Goal: Book appointment/travel/reservation

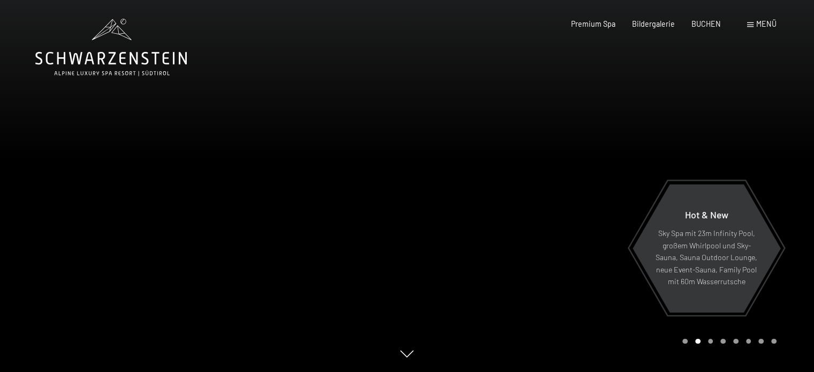
click at [750, 21] on div "Menü" at bounding box center [761, 24] width 29 height 11
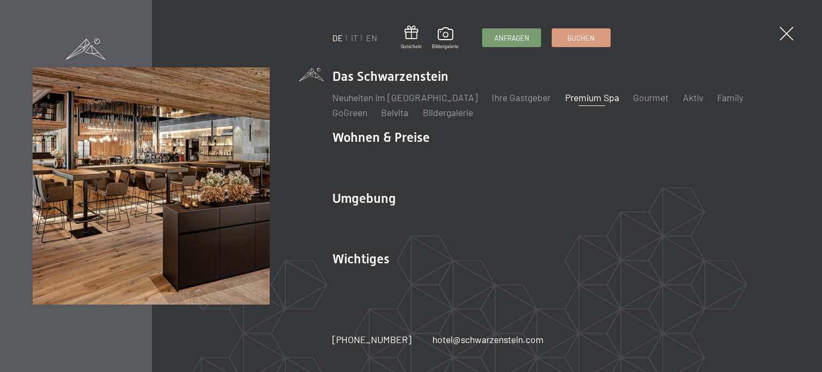
click at [565, 101] on link "Premium Spa" at bounding box center [592, 97] width 54 height 12
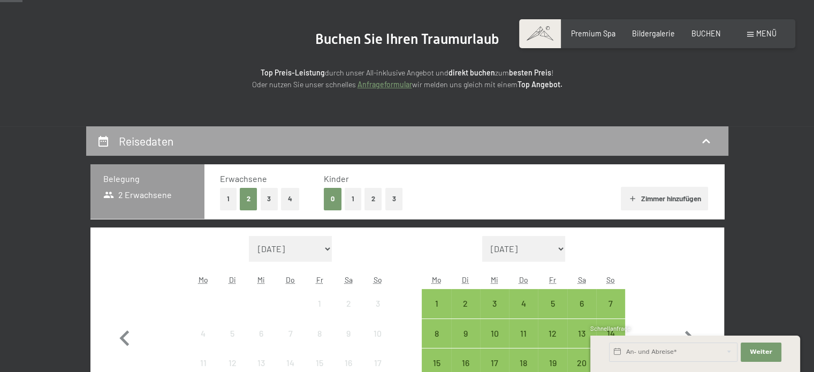
scroll to position [107, 0]
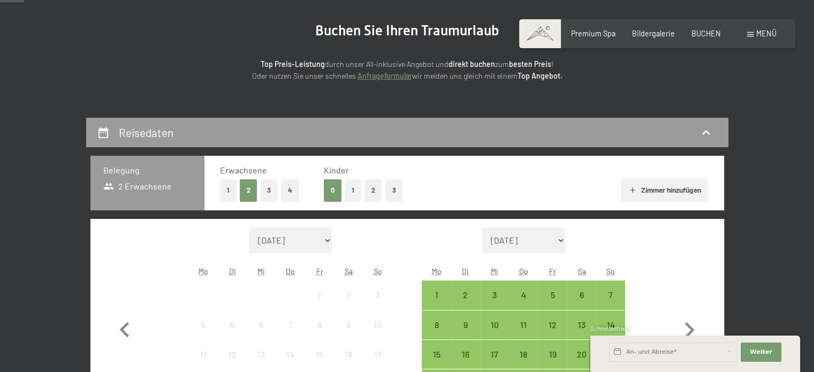
click at [233, 194] on button "1" at bounding box center [228, 190] width 17 height 22
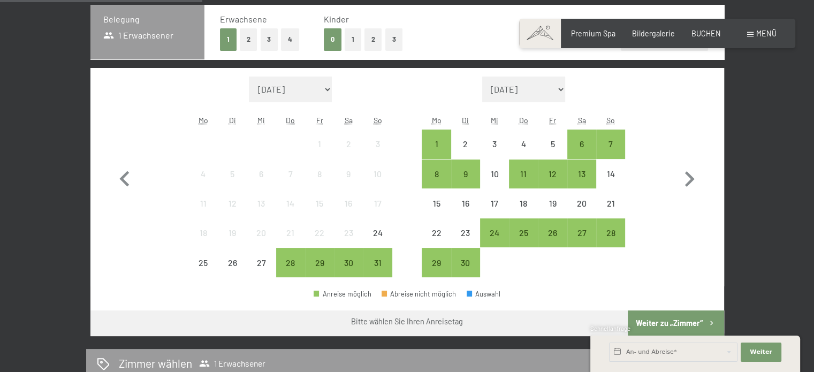
scroll to position [268, 0]
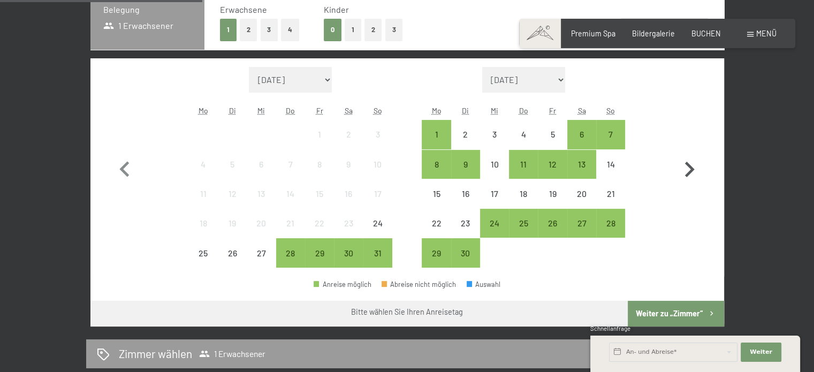
click at [689, 163] on icon "button" at bounding box center [689, 169] width 31 height 31
select select "2025-09-01"
select select "2025-10-01"
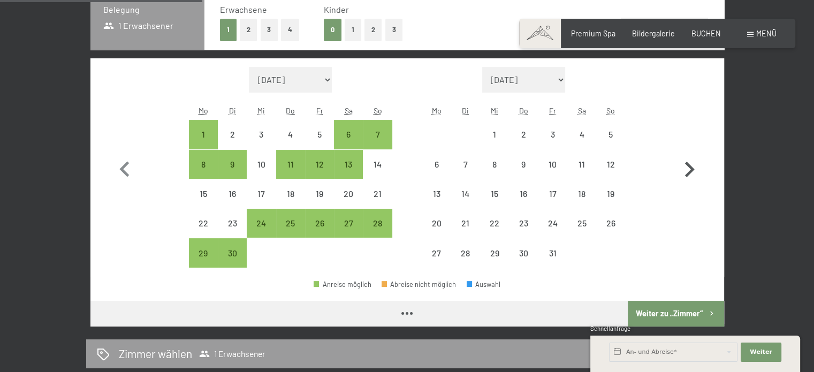
select select "2025-09-01"
select select "2025-10-01"
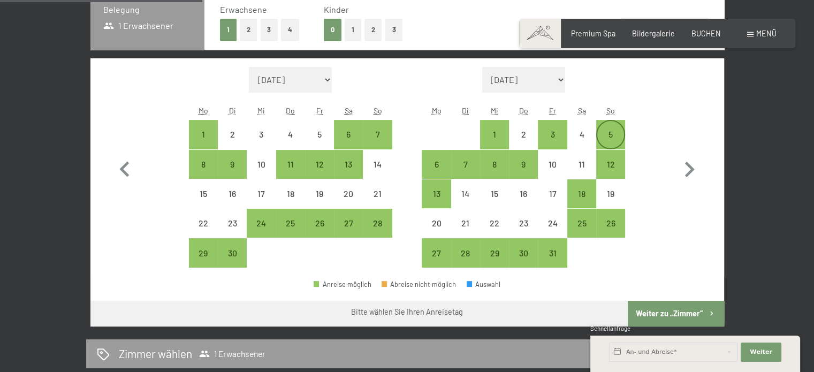
click at [606, 130] on div "5" at bounding box center [610, 143] width 27 height 27
select select "2025-09-01"
select select "2025-10-01"
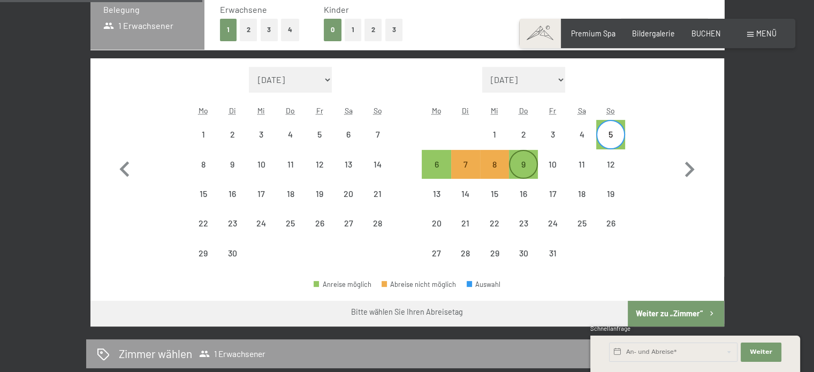
click at [526, 163] on div "9" at bounding box center [523, 173] width 27 height 27
select select "2025-09-01"
select select "2025-10-01"
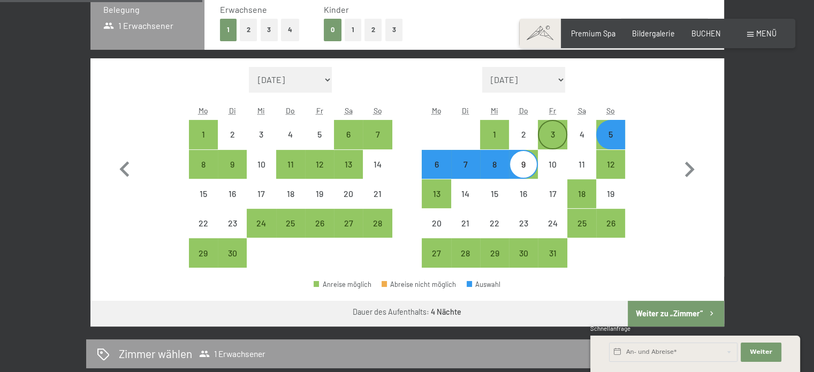
click at [558, 130] on div "3" at bounding box center [552, 134] width 27 height 27
select select "2025-09-01"
select select "2025-10-01"
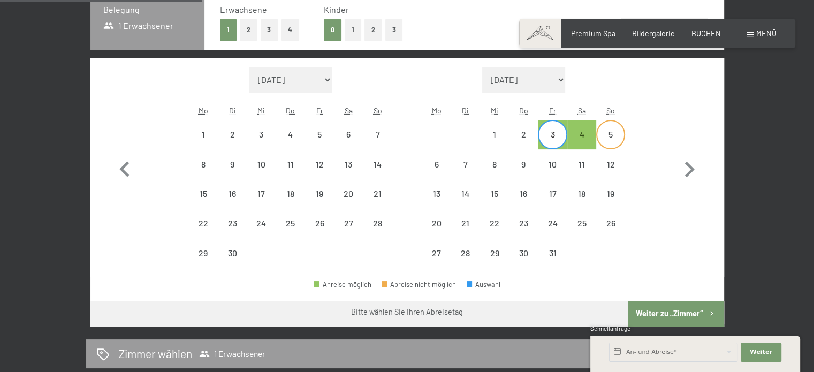
click at [607, 135] on div "5" at bounding box center [610, 143] width 27 height 27
select select "2025-09-01"
select select "[DATE]"
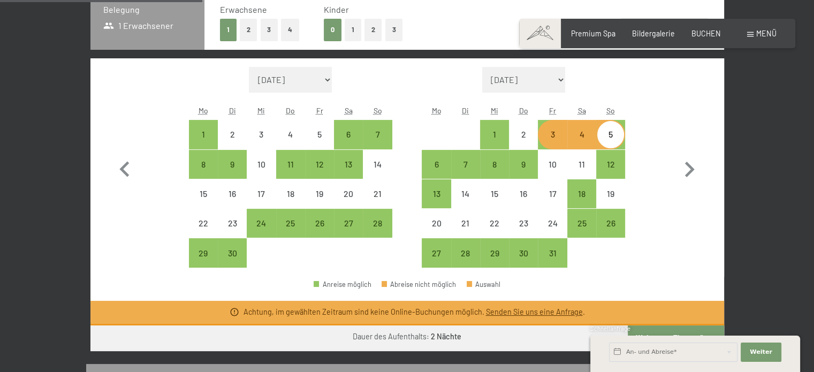
click at [608, 135] on div "5" at bounding box center [610, 143] width 27 height 27
select select "[DATE]"
select select "2025-10-01"
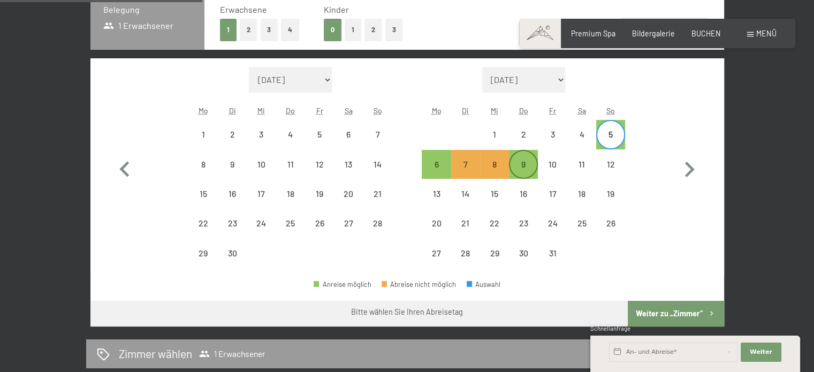
click at [531, 161] on div "9" at bounding box center [523, 173] width 27 height 27
select select "2025-09-01"
select select "2025-10-01"
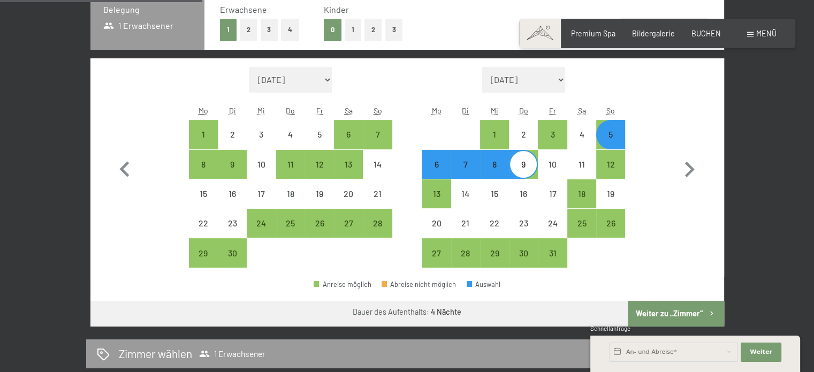
click at [606, 136] on div "5" at bounding box center [610, 143] width 27 height 27
select select "2025-09-01"
select select "2025-10-01"
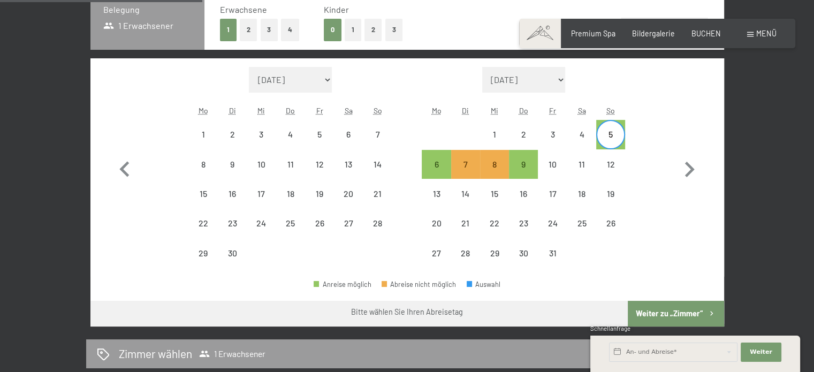
click at [616, 144] on div "5" at bounding box center [610, 143] width 27 height 27
select select "2025-09-01"
select select "2025-10-01"
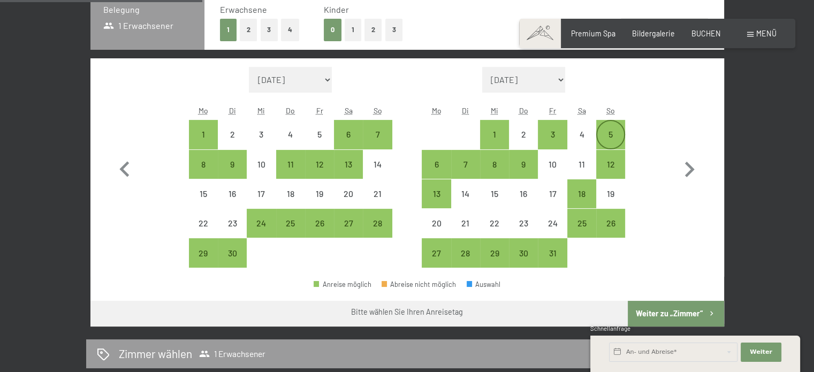
click at [614, 128] on div "5" at bounding box center [610, 134] width 27 height 27
select select "2025-09-01"
select select "2025-10-01"
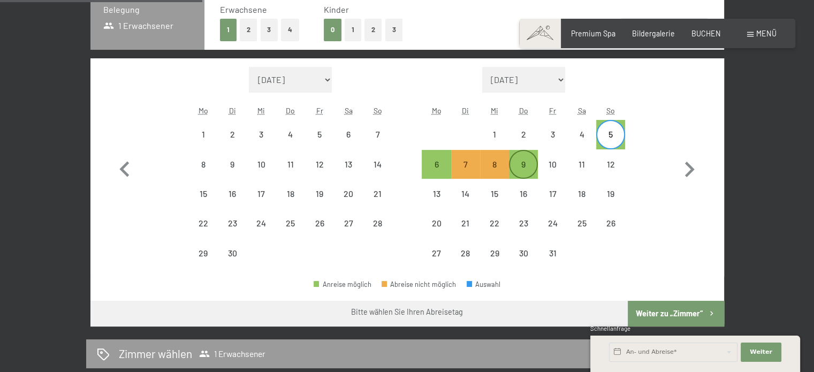
click at [531, 159] on div "9" at bounding box center [523, 164] width 27 height 27
select select "2025-09-01"
select select "2025-10-01"
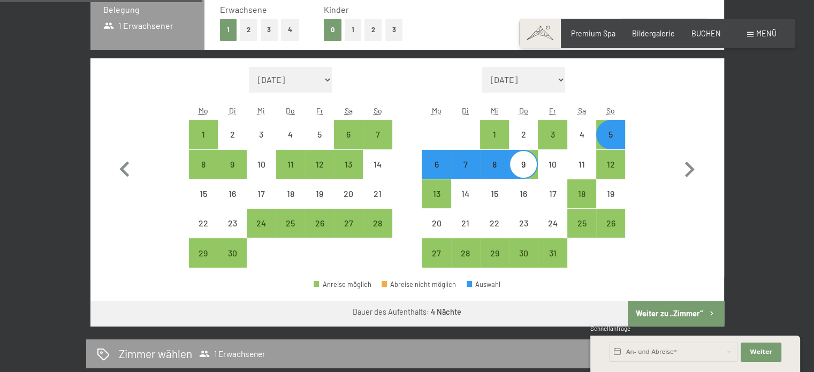
click at [610, 134] on div "5" at bounding box center [610, 143] width 27 height 27
select select "2025-09-01"
select select "2025-10-01"
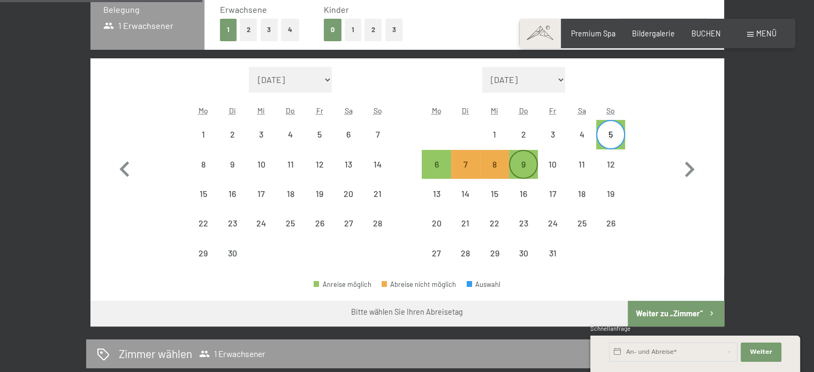
click at [526, 159] on div "9" at bounding box center [523, 164] width 27 height 27
select select "2025-09-01"
select select "2025-10-01"
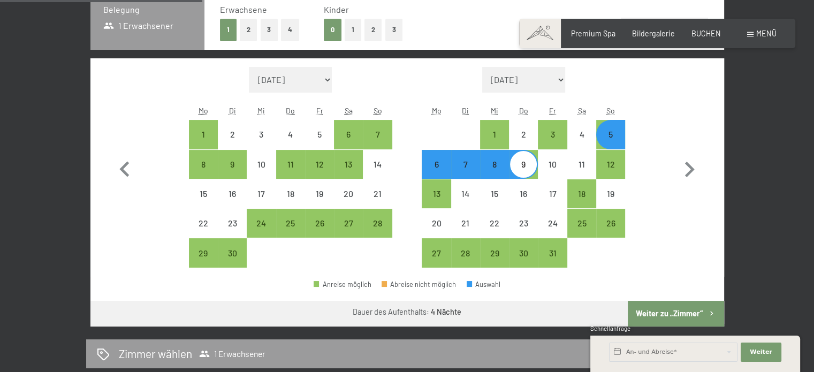
click at [643, 140] on div "Monat/Jahr August 2025 September 2025 Oktober 2025 November 2025 Dezember 2025 …" at bounding box center [407, 167] width 596 height 201
click at [623, 137] on div "5" at bounding box center [610, 143] width 27 height 27
select select "2025-09-01"
select select "2025-10-01"
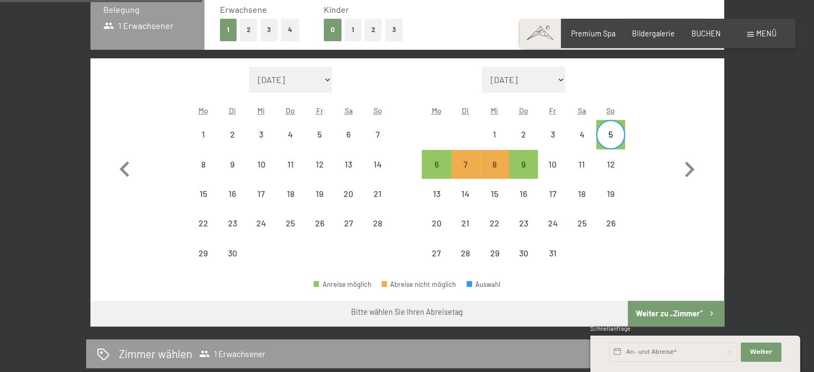
click at [652, 134] on div "Monat/Jahr August 2025 September 2025 Oktober 2025 November 2025 Dezember 2025 …" at bounding box center [407, 167] width 596 height 201
click at [609, 133] on div "5" at bounding box center [610, 143] width 27 height 27
select select "2025-09-01"
select select "2025-10-01"
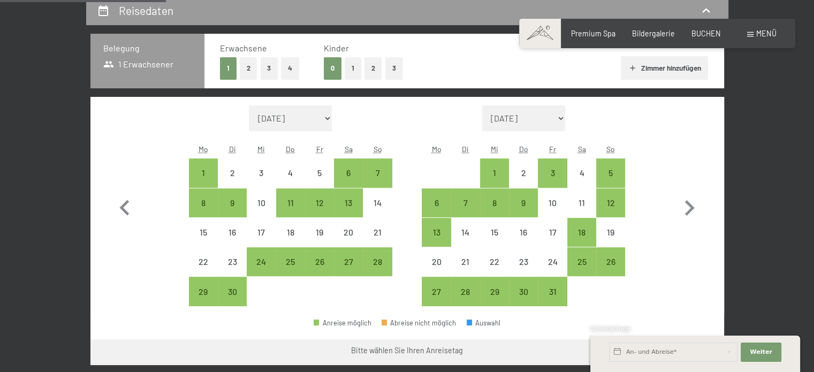
scroll to position [214, 0]
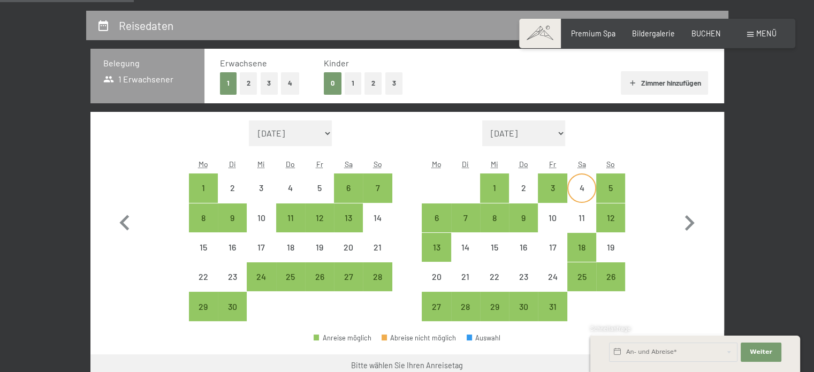
click at [586, 184] on div "4" at bounding box center [581, 197] width 27 height 27
select select "2025-09-01"
select select "2025-10-01"
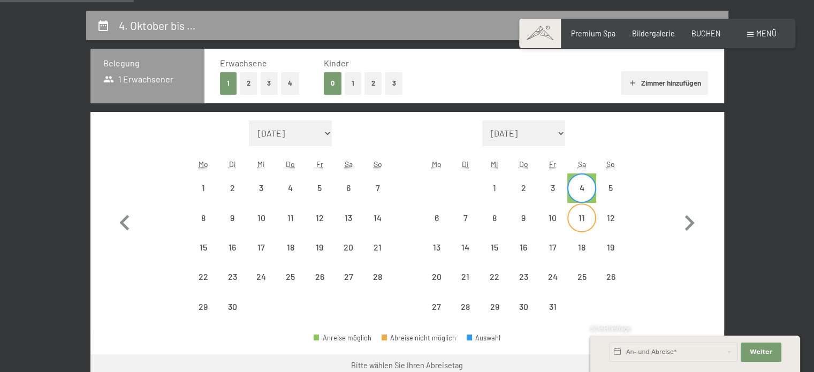
click at [589, 213] on div "11" at bounding box center [581, 226] width 27 height 27
select select "2025-09-01"
select select "2025-10-01"
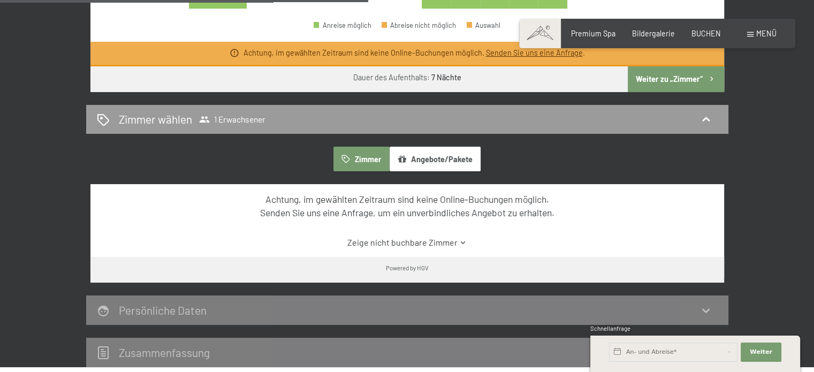
scroll to position [535, 0]
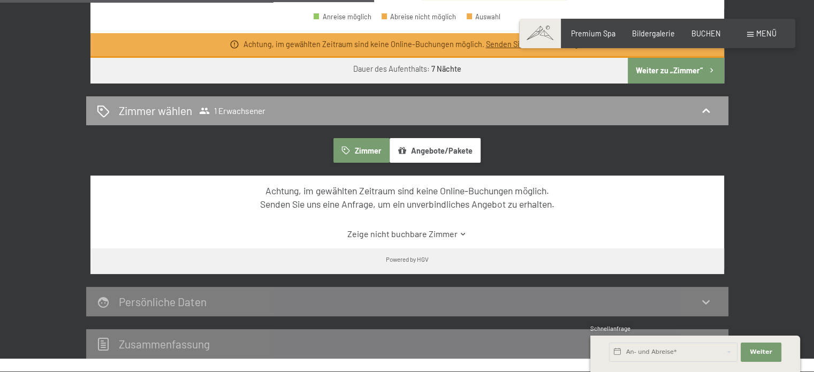
click at [463, 232] on icon at bounding box center [463, 234] width 8 height 8
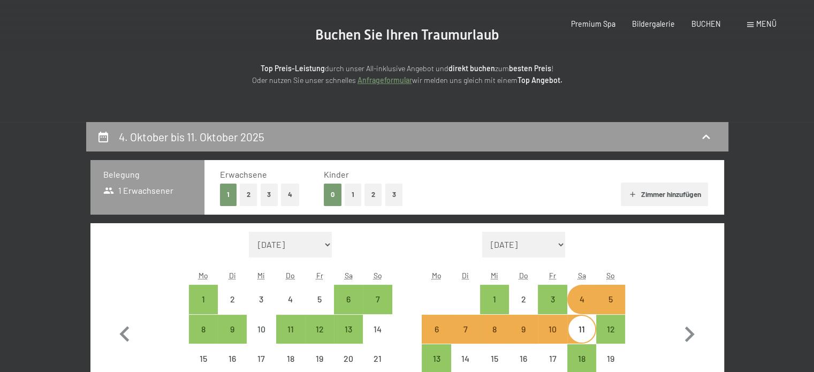
scroll to position [107, 0]
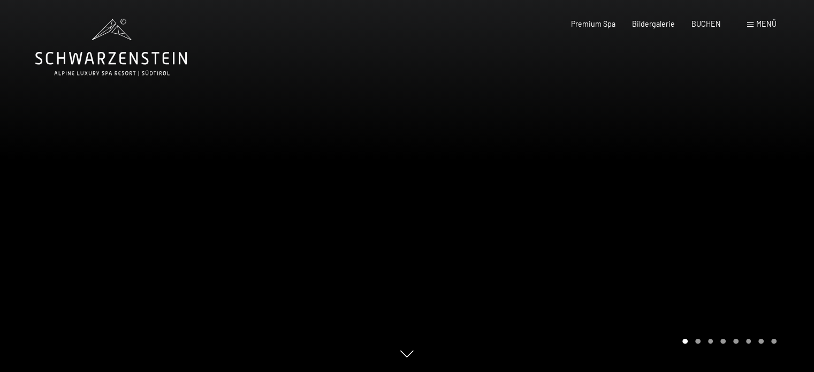
click at [666, 176] on div at bounding box center [610, 186] width 407 height 372
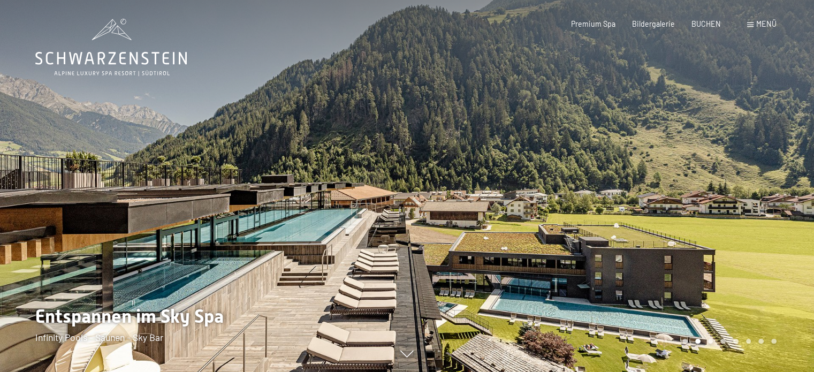
click at [670, 173] on div at bounding box center [610, 186] width 407 height 372
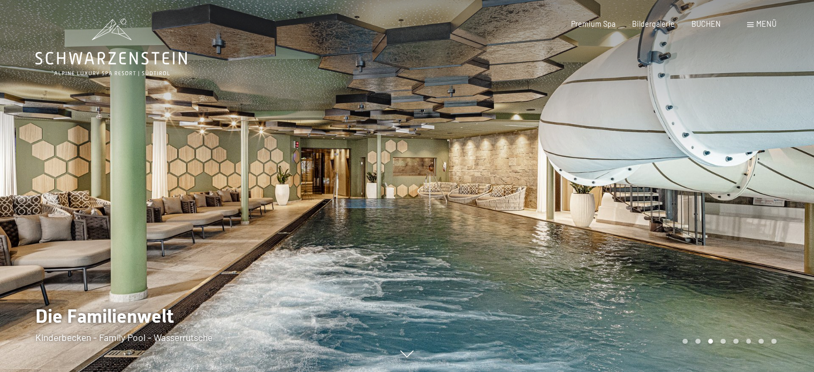
click at [671, 175] on div at bounding box center [610, 186] width 407 height 372
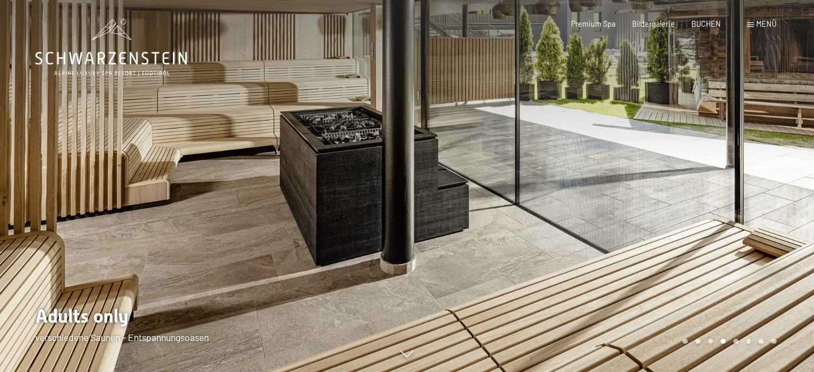
click at [684, 178] on div at bounding box center [610, 186] width 407 height 372
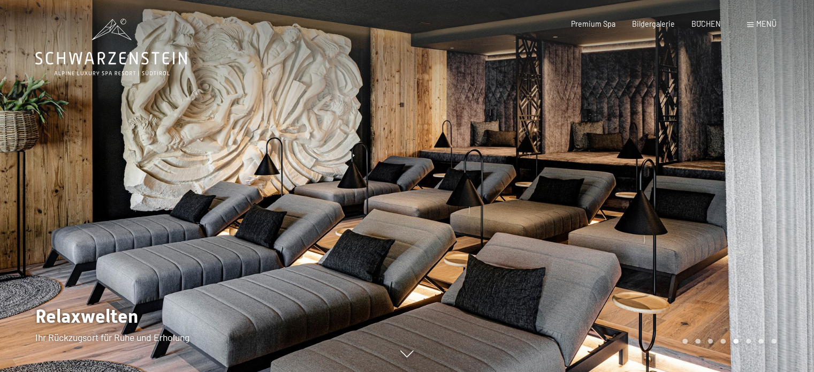
click at [709, 172] on div at bounding box center [610, 186] width 407 height 372
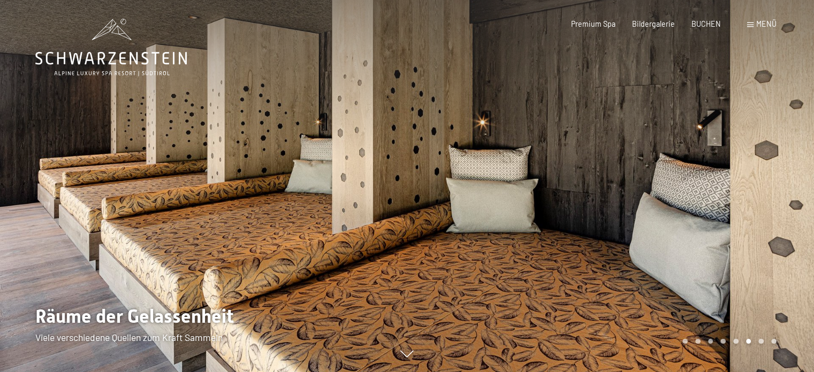
click at [709, 172] on div at bounding box center [610, 186] width 407 height 372
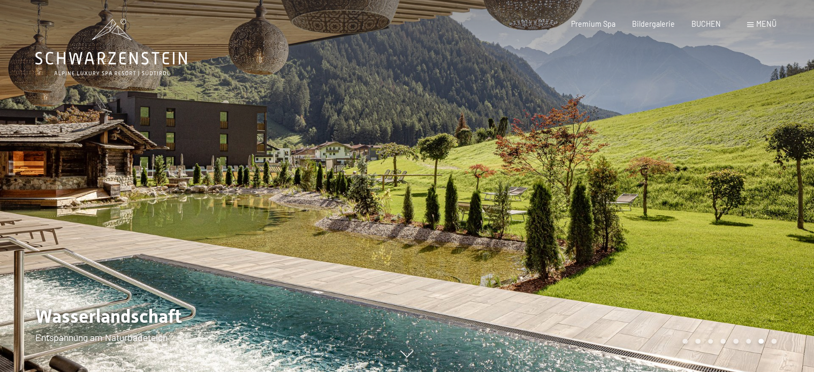
click at [709, 172] on div at bounding box center [610, 186] width 407 height 372
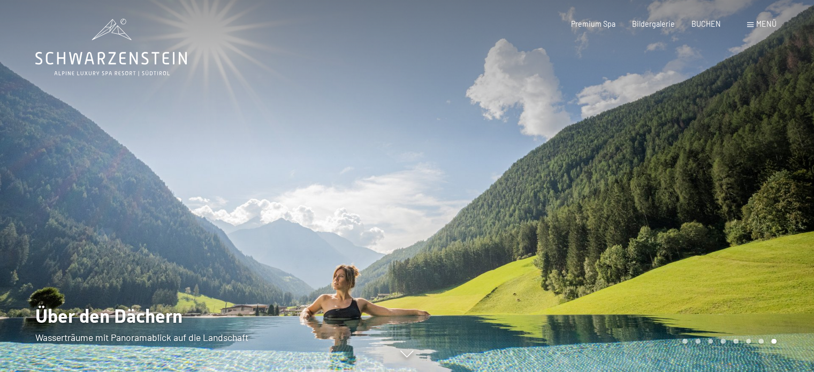
click at [709, 172] on div at bounding box center [610, 186] width 407 height 372
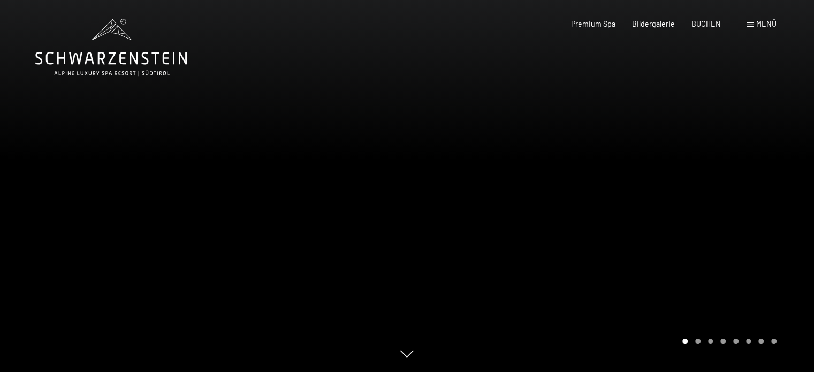
click at [709, 172] on div at bounding box center [610, 186] width 407 height 372
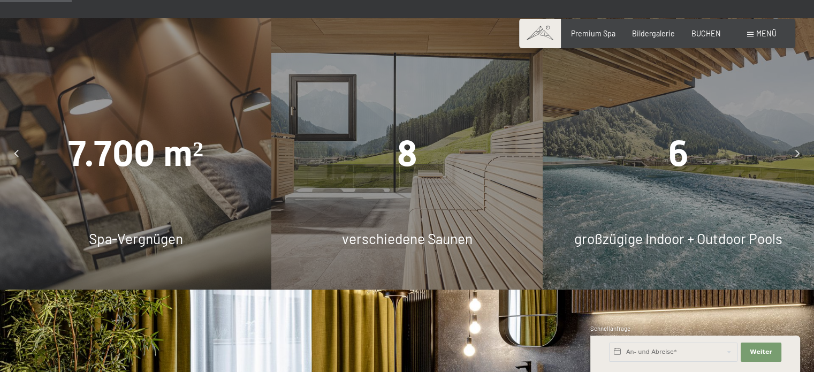
scroll to position [642, 0]
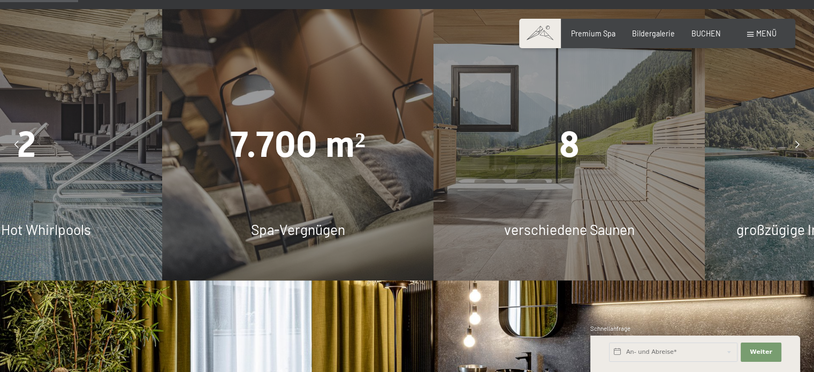
drag, startPoint x: 72, startPoint y: 157, endPoint x: 165, endPoint y: 157, distance: 92.6
click at [230, 157] on span "7.700 m²" at bounding box center [297, 145] width 135 height 42
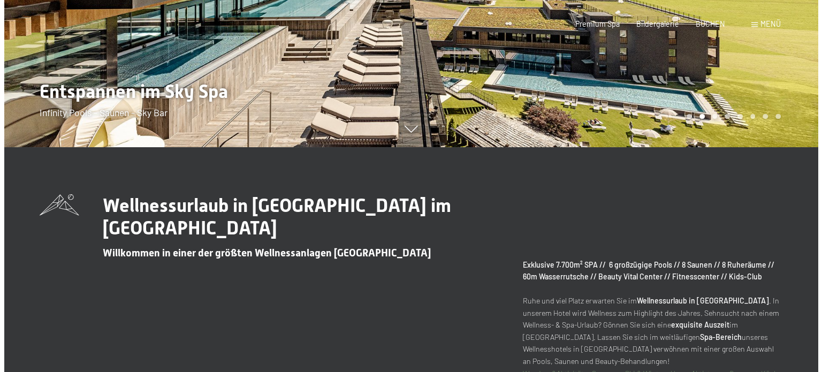
scroll to position [0, 0]
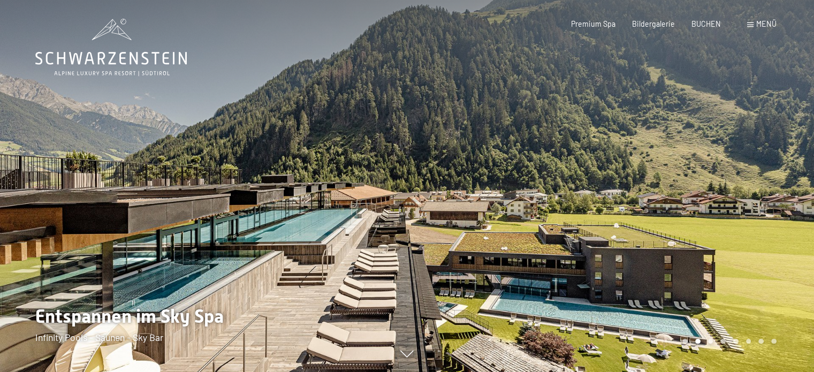
click at [751, 24] on span at bounding box center [750, 24] width 6 height 5
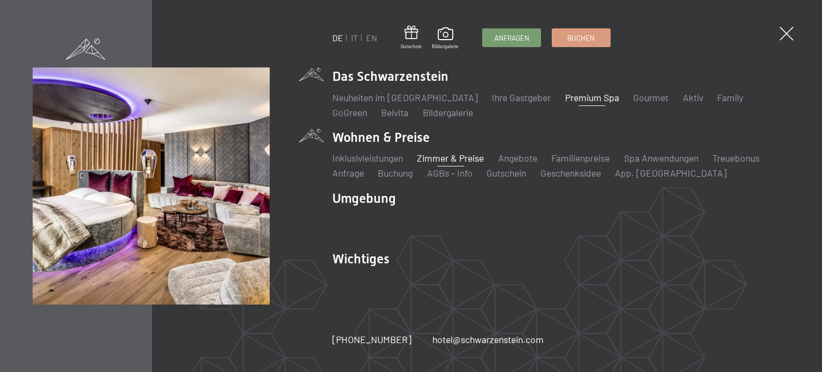
click at [464, 159] on link "Zimmer & Preise" at bounding box center [450, 158] width 67 height 12
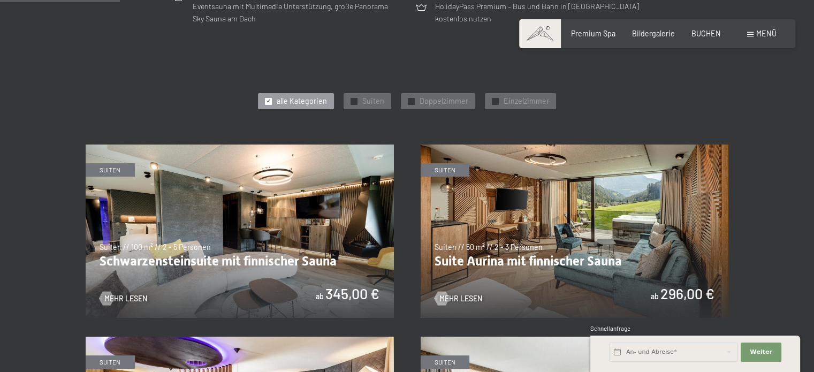
scroll to position [375, 0]
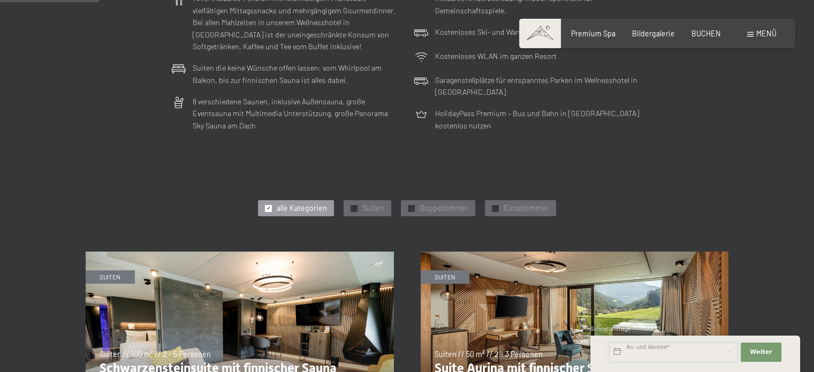
click at [665, 354] on input "text" at bounding box center [673, 351] width 128 height 19
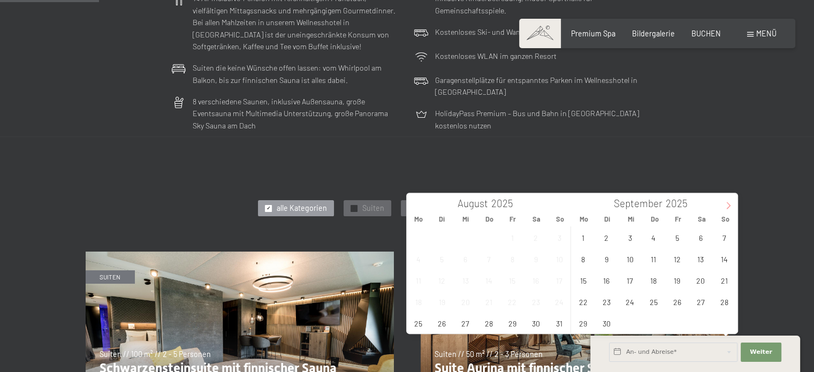
click at [730, 204] on icon at bounding box center [727, 205] width 7 height 7
click at [701, 239] on span "4" at bounding box center [700, 237] width 21 height 21
type input "Sa. 04.10.2025"
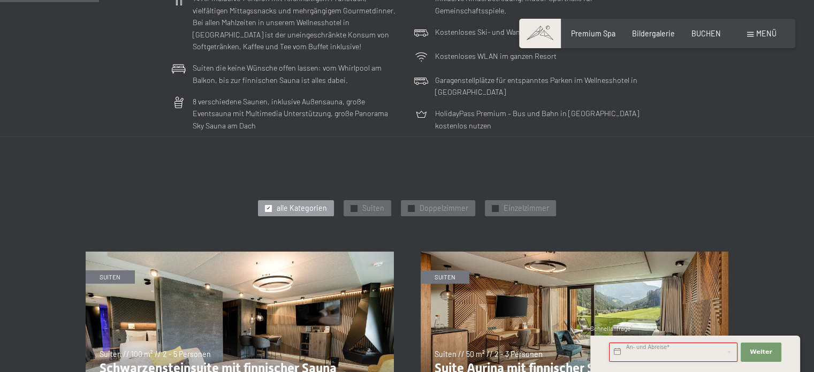
click at [679, 355] on input "text" at bounding box center [673, 351] width 128 height 19
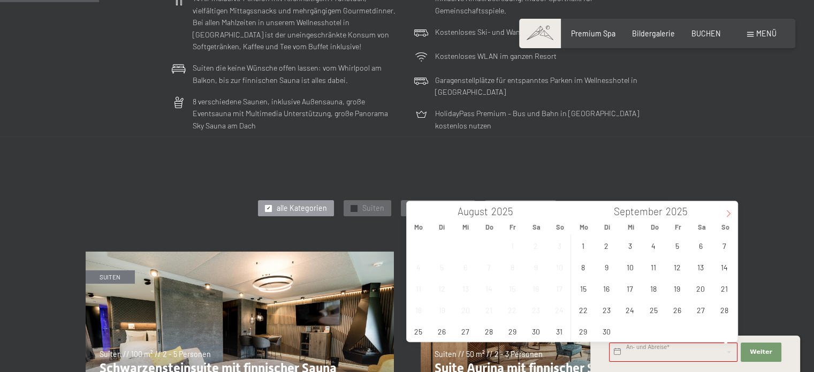
click at [726, 210] on icon at bounding box center [727, 213] width 7 height 7
click at [701, 243] on span "4" at bounding box center [700, 245] width 21 height 21
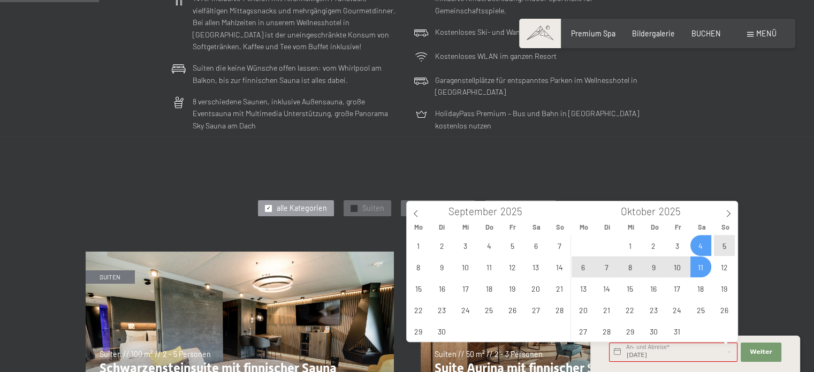
click at [698, 265] on span "11" at bounding box center [700, 266] width 21 height 21
type input "Sa. 04.10.2025 - Sa. 11.10.2025"
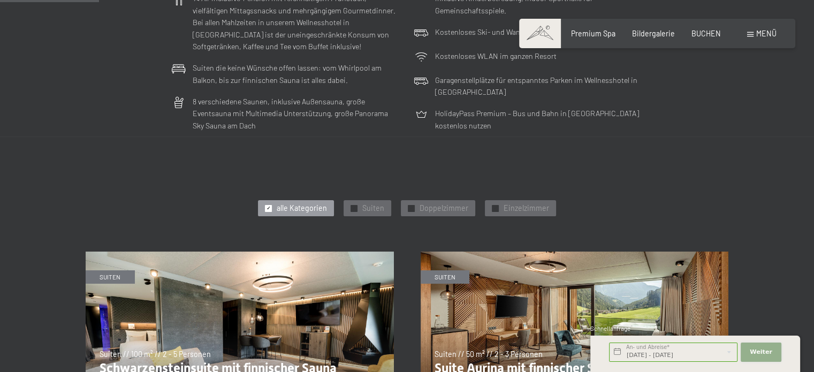
click at [764, 349] on span "Weiter" at bounding box center [761, 352] width 22 height 9
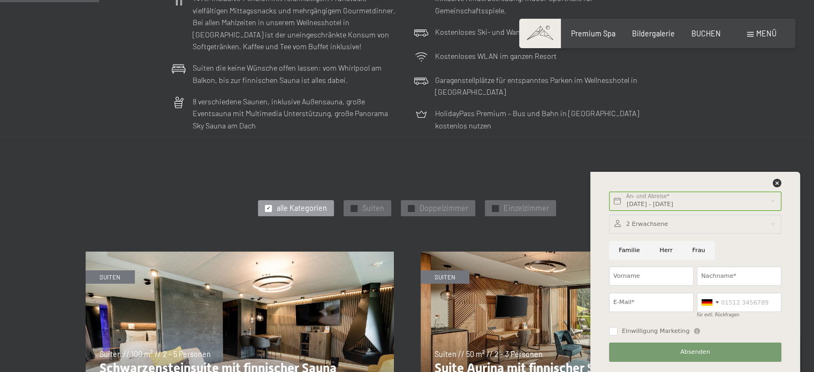
click at [650, 225] on div at bounding box center [695, 224] width 172 height 19
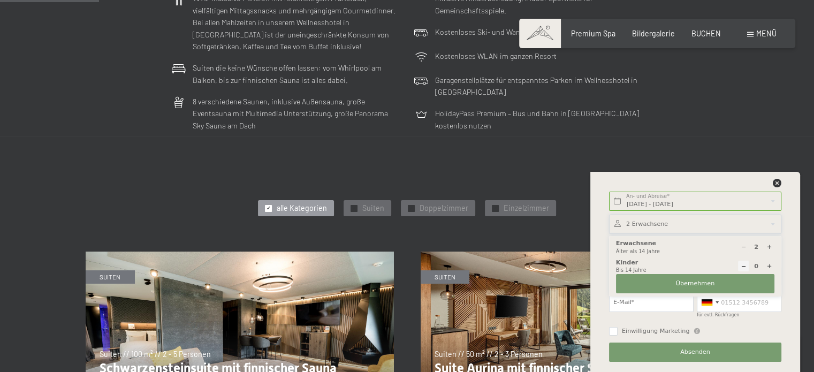
click at [746, 247] on div at bounding box center [743, 247] width 11 height 11
type input "1"
click at [706, 282] on span "Übernehmen" at bounding box center [695, 283] width 39 height 9
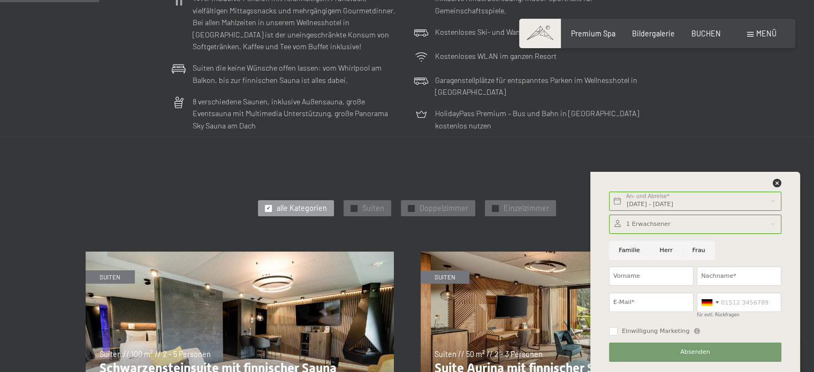
click at [666, 251] on input "Herr" at bounding box center [666, 250] width 33 height 19
radio input "true"
click at [663, 277] on input "Vorname" at bounding box center [651, 275] width 85 height 19
type input "Malte"
type input "Vollmerhausen"
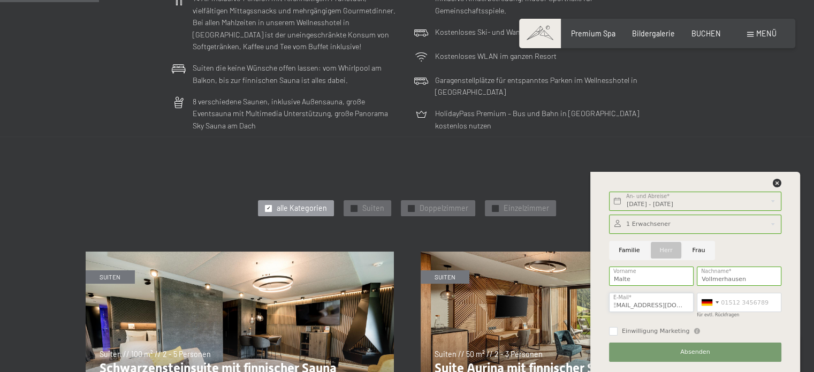
scroll to position [0, 12]
type input "malte.vollmerhausen@gmail.com"
click at [790, 216] on div "Sa. 04.10.2025 - Sa. 11.10.2025 An- und Abreise* 7 Nächte Weiter Adressfelder a…" at bounding box center [695, 272] width 210 height 200
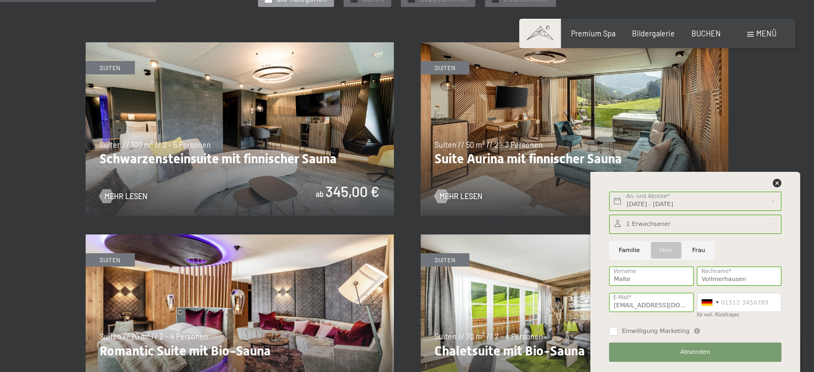
scroll to position [375, 0]
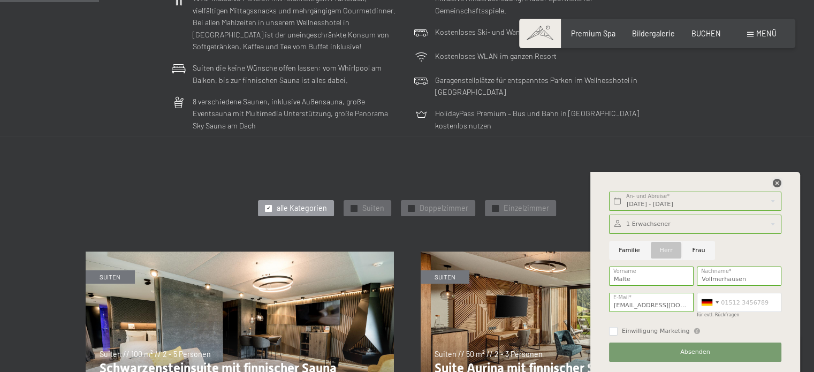
click at [776, 184] on icon at bounding box center [777, 183] width 9 height 9
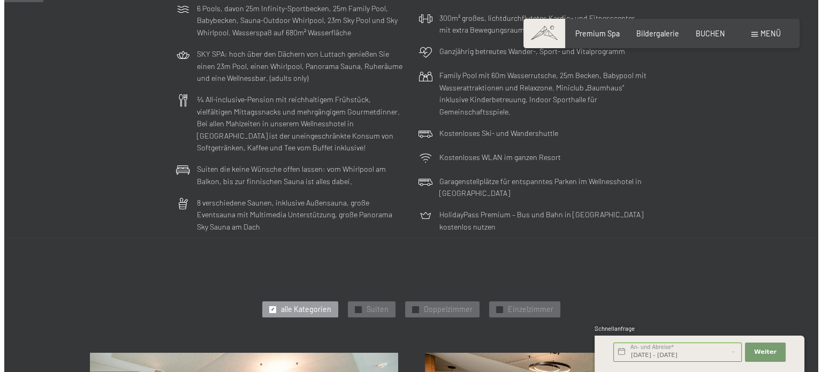
scroll to position [0, 0]
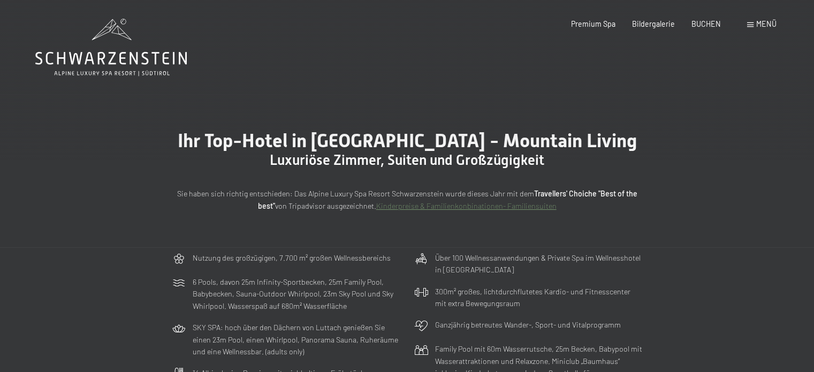
click at [765, 28] on span "Menü" at bounding box center [766, 23] width 20 height 9
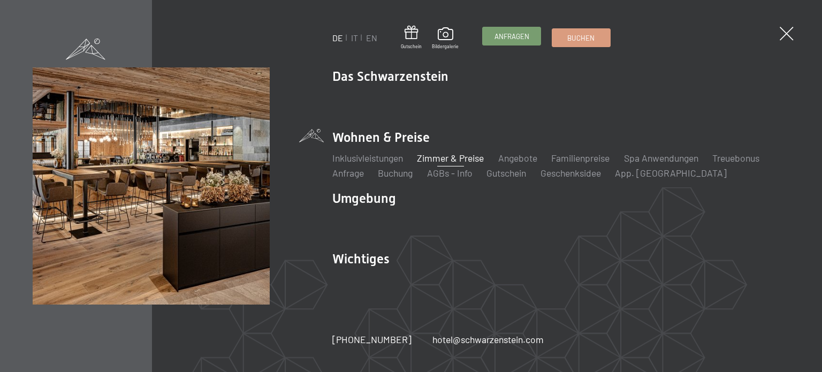
click at [521, 38] on span "Anfragen" at bounding box center [511, 37] width 35 height 10
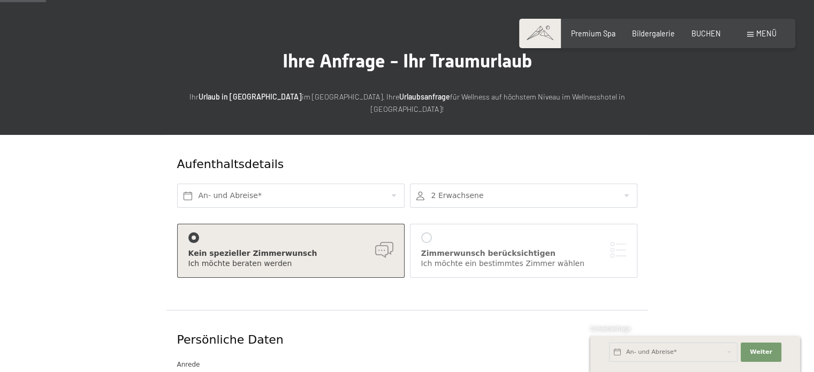
scroll to position [54, 0]
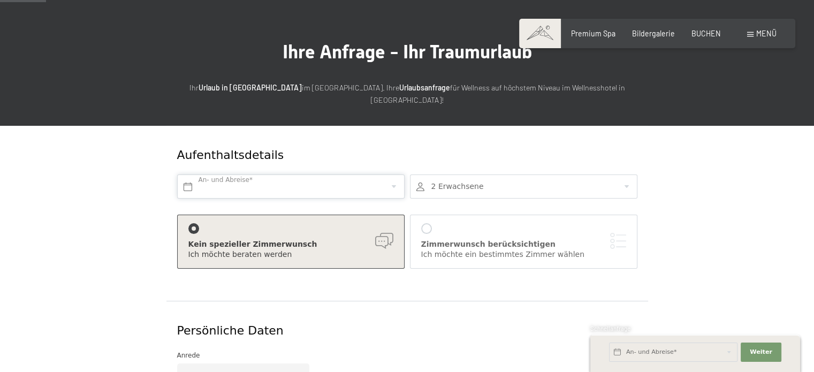
click at [318, 174] on input "text" at bounding box center [290, 186] width 227 height 24
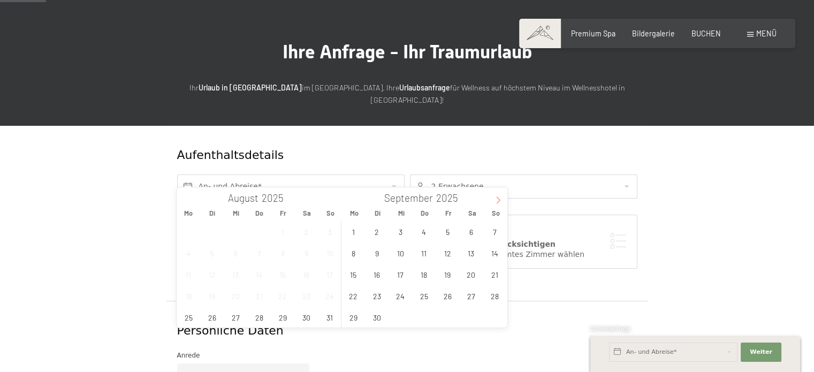
click at [499, 201] on icon at bounding box center [497, 199] width 7 height 7
click at [466, 231] on span "4" at bounding box center [471, 231] width 21 height 21
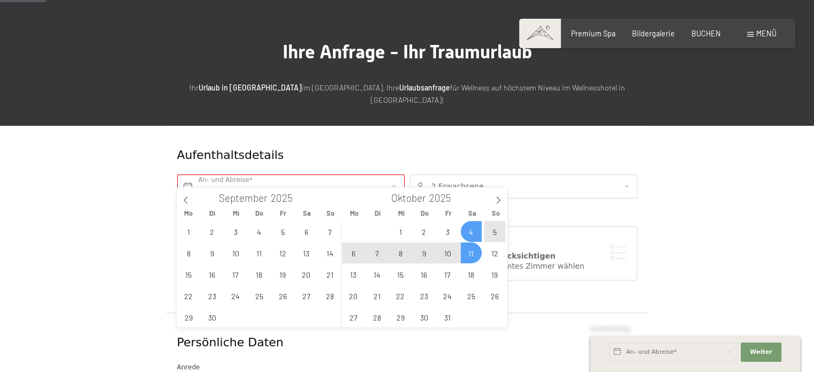
click at [472, 248] on span "11" at bounding box center [471, 252] width 21 height 21
type input "[DATE] - [DATE]"
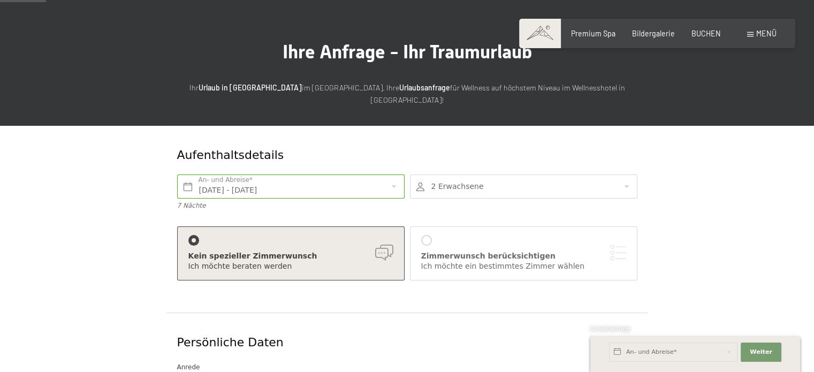
click at [537, 178] on div at bounding box center [523, 186] width 227 height 24
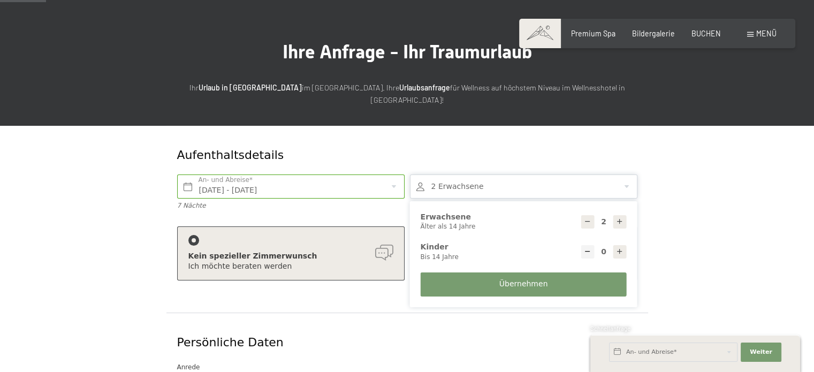
click at [591, 215] on div at bounding box center [587, 221] width 13 height 13
type input "1"
click at [516, 279] on span "Übernehmen" at bounding box center [523, 284] width 49 height 11
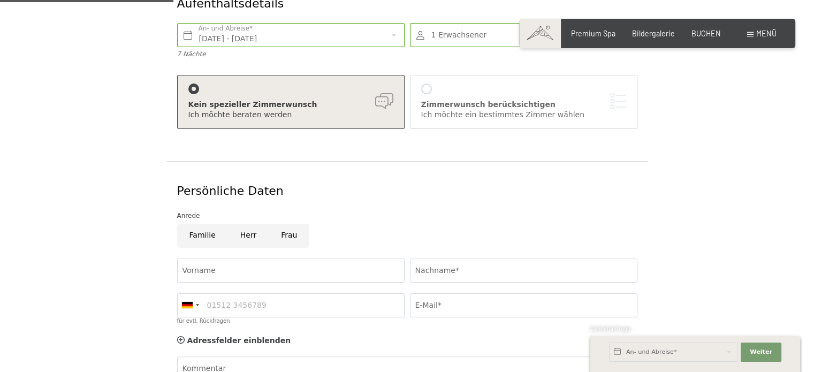
scroll to position [214, 0]
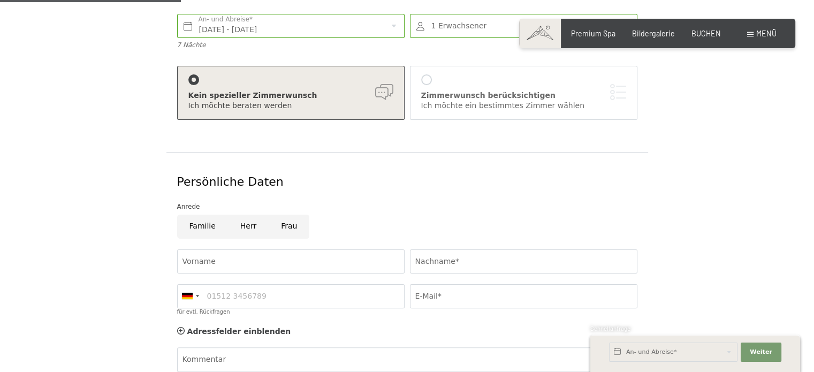
click at [245, 215] on input "Herr" at bounding box center [248, 227] width 41 height 24
radio input "true"
click at [254, 249] on input "Vorname" at bounding box center [290, 261] width 227 height 24
type input "Malte"
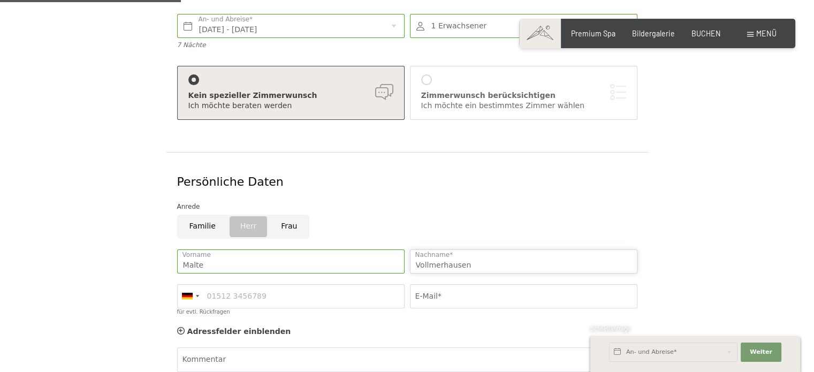
type input "Vollmerhausen"
type input "[EMAIL_ADDRESS][DOMAIN_NAME]"
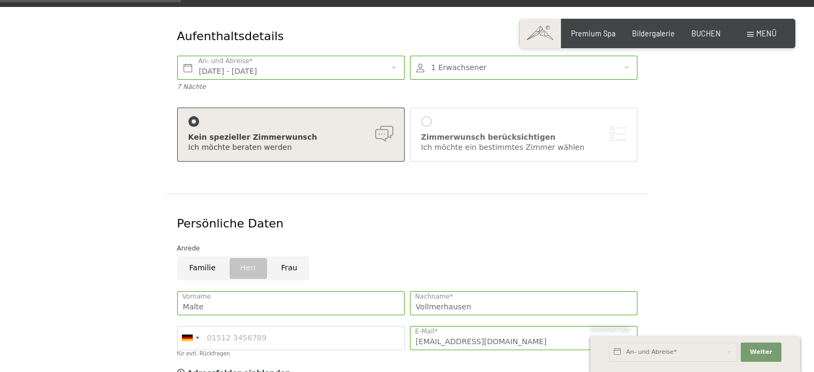
scroll to position [161, 0]
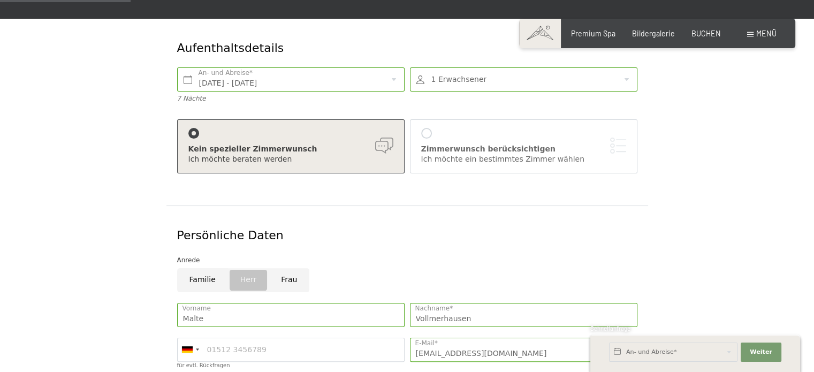
type textarea "Liebes Team vom Schwarzenstein, ich würde gerne im Zeitraum"
click at [385, 67] on input "[DATE] - [DATE]" at bounding box center [290, 79] width 227 height 24
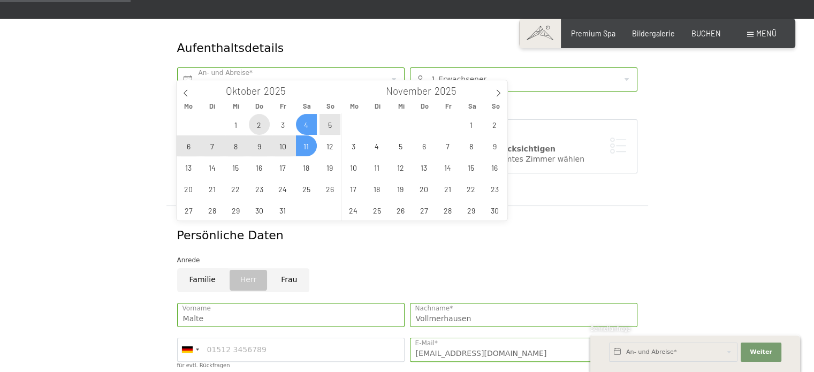
click at [256, 124] on span "2" at bounding box center [259, 124] width 21 height 21
click at [330, 147] on span "12" at bounding box center [329, 145] width 21 height 21
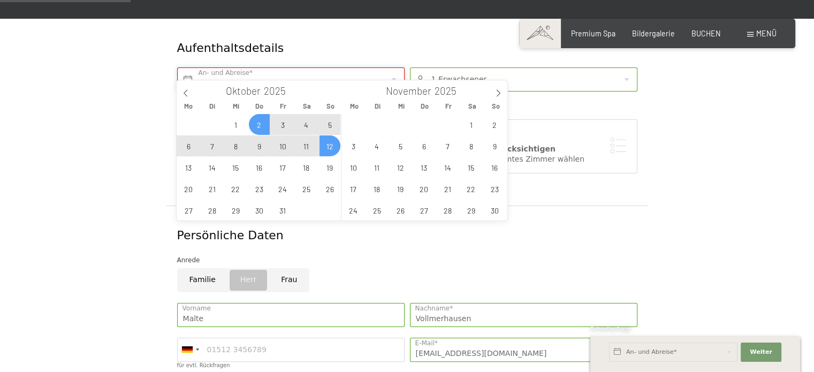
type input "[DATE] - [DATE]"
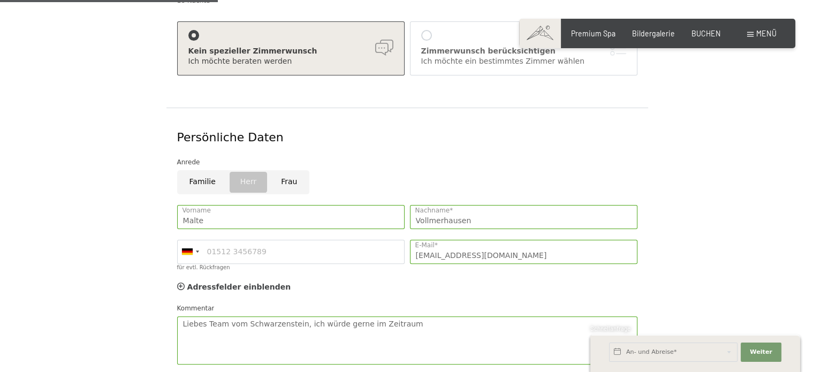
scroll to position [268, 0]
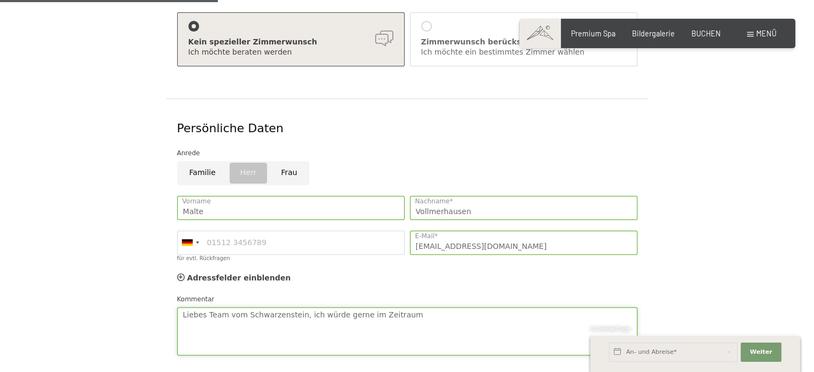
drag, startPoint x: 402, startPoint y: 302, endPoint x: 408, endPoint y: 303, distance: 6.0
click at [404, 307] on textarea "Liebes Team vom Schwarzenstein, ich würde gerne im Zeitraum" at bounding box center [407, 331] width 460 height 48
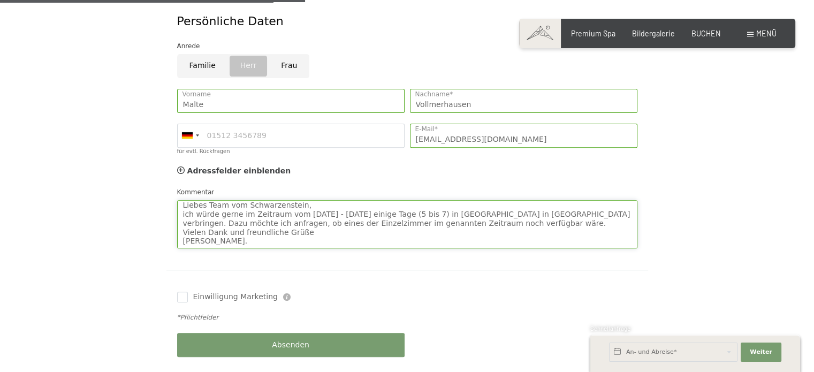
scroll to position [0, 0]
click at [203, 202] on textarea "Liebes Team vom Schwarzenstein, ich würde gerne im Zeitraum vom 02. - 12.10.25 …" at bounding box center [407, 224] width 460 height 48
click at [448, 222] on textarea "Liebes Team vom Schwarzenstein, gerne würde ich im Zeitraum vom 02. - 12.10.25 …" at bounding box center [407, 224] width 460 height 48
click at [451, 217] on textarea "Liebes Team vom Schwarzenstein, gerne würde ich im Zeitraum vom 02. - 12.10.25 …" at bounding box center [407, 224] width 460 height 48
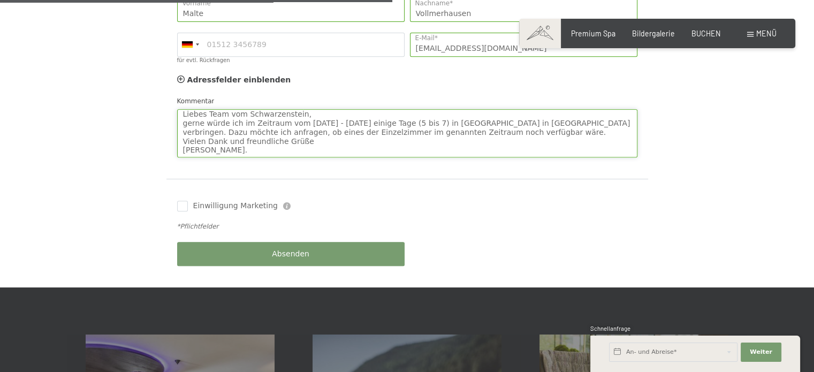
scroll to position [482, 0]
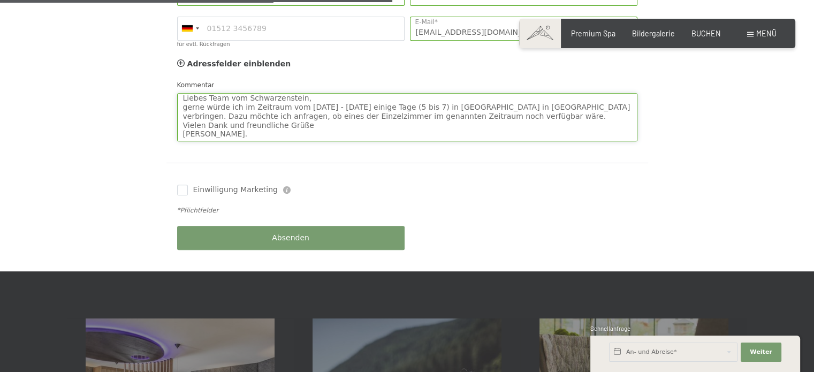
type textarea "Liebes Team vom Schwarzenstein, gerne würde ich im Zeitraum vom 02. - 12.10.25 …"
click at [312, 230] on div "Absenden" at bounding box center [290, 237] width 233 height 35
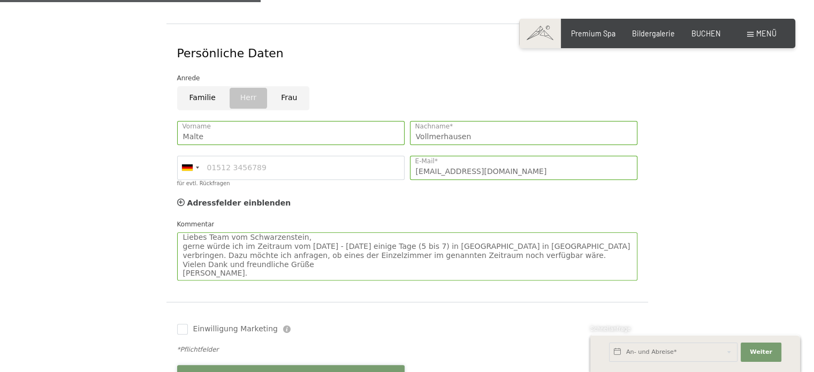
scroll to position [352, 0]
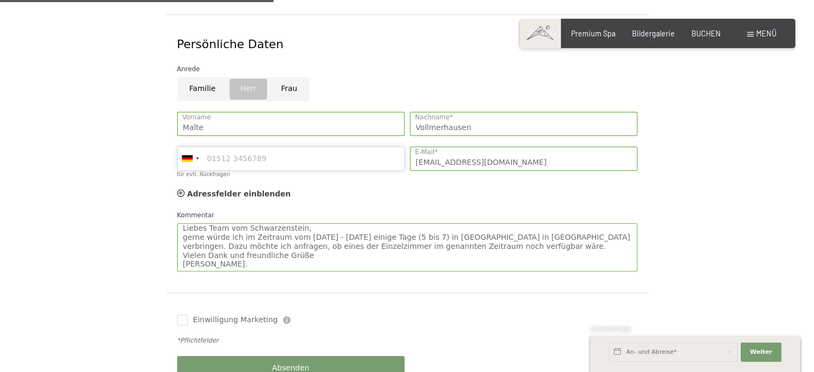
click at [349, 147] on input "für evtl. Rückfragen" at bounding box center [290, 159] width 227 height 24
click at [417, 184] on div "Adressfelder einblenden Adressfelder ausblenden" at bounding box center [406, 194] width 465 height 21
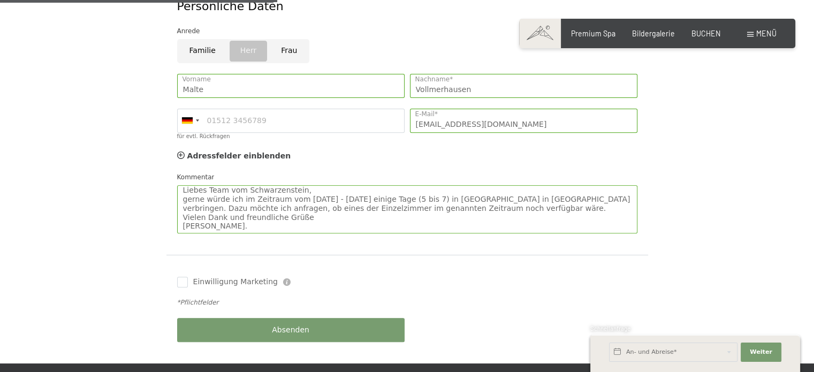
scroll to position [405, 0]
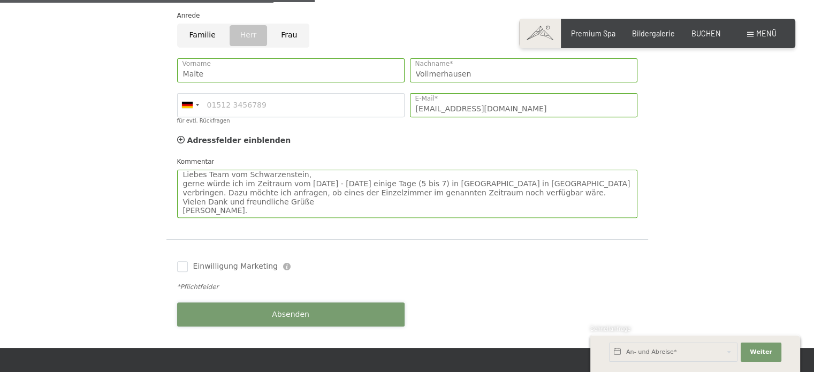
click at [289, 302] on button "Absenden" at bounding box center [290, 314] width 227 height 24
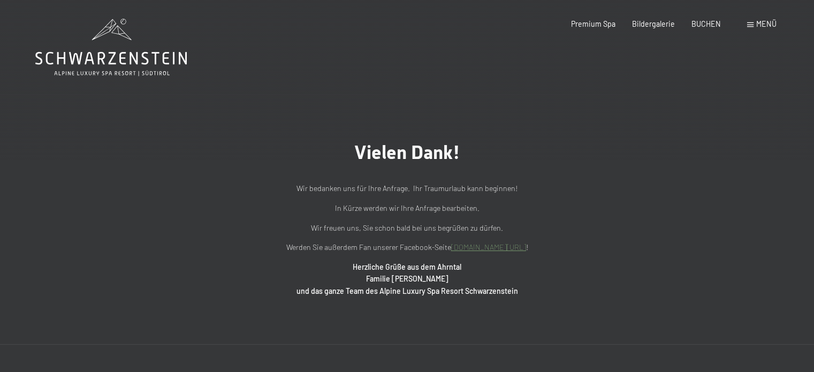
click at [103, 50] on icon at bounding box center [110, 47] width 151 height 57
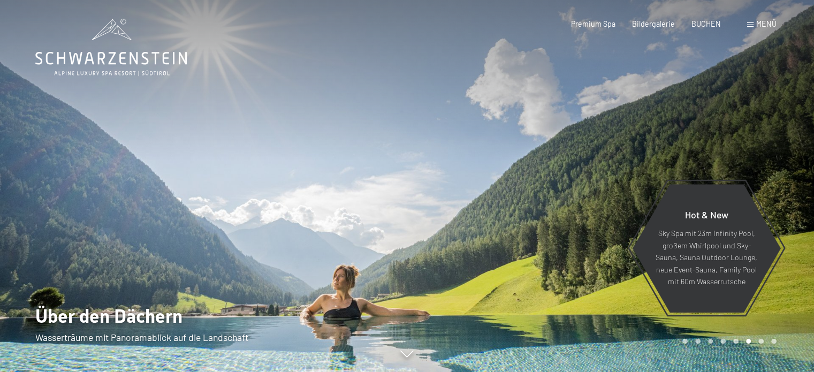
click at [753, 23] on span at bounding box center [750, 24] width 6 height 5
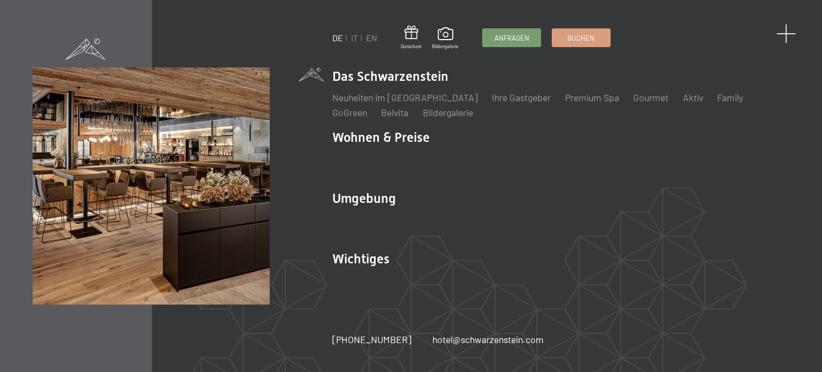
click at [787, 39] on span at bounding box center [786, 34] width 20 height 20
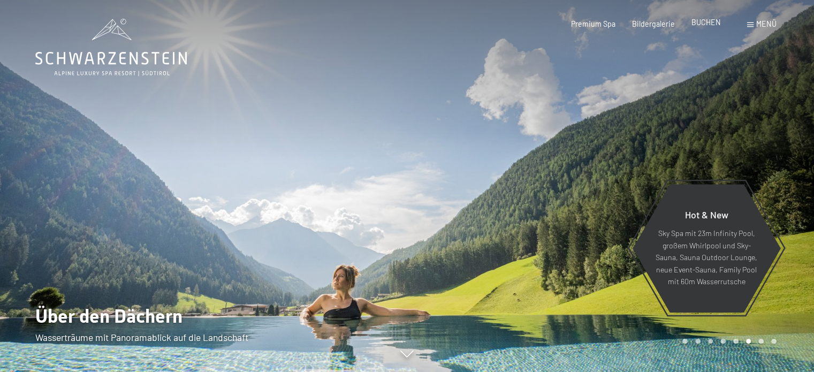
click at [696, 24] on span "BUCHEN" at bounding box center [705, 22] width 29 height 9
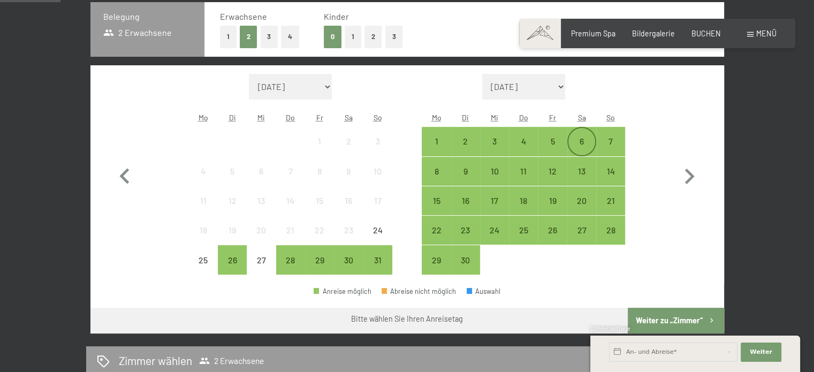
scroll to position [268, 0]
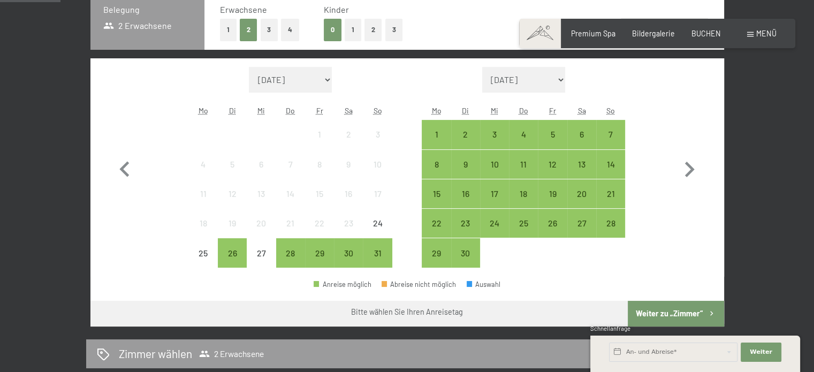
click at [555, 81] on select "[DATE] [DATE] [DATE] [DATE] [DATE] [DATE] [PERSON_NAME][DATE] [DATE] [DATE] [DA…" at bounding box center [523, 80] width 83 height 26
select select "2025-09-01"
select select "2025-10-01"
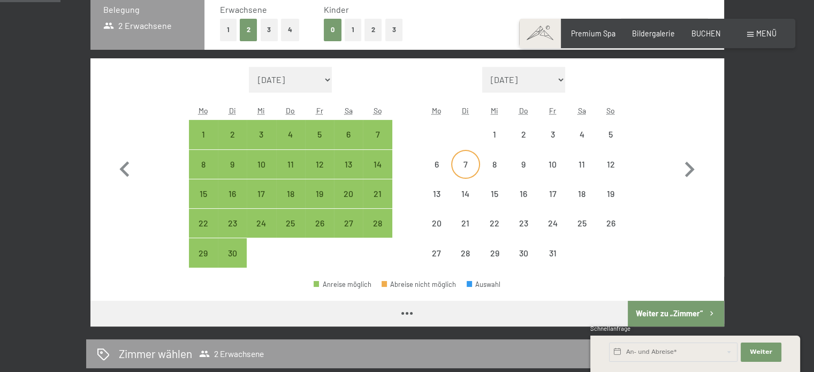
select select "2025-09-01"
select select "2025-10-01"
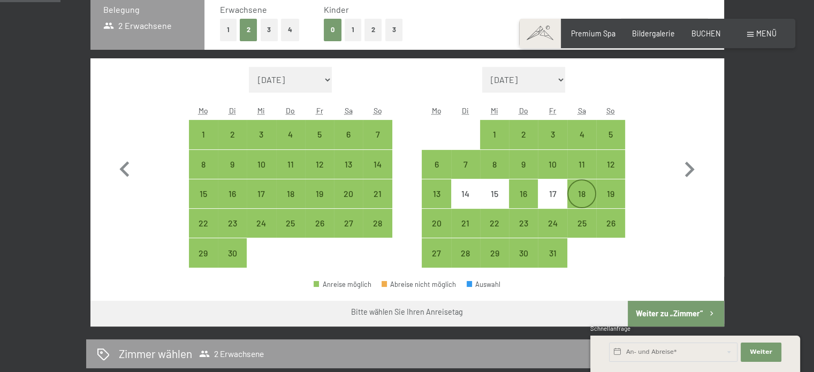
click at [584, 195] on div "18" at bounding box center [581, 202] width 27 height 27
select select "2025-09-01"
select select "2025-10-01"
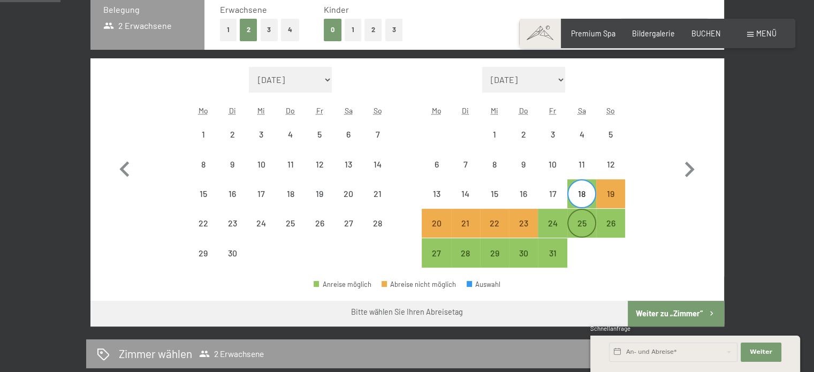
click at [587, 219] on div "25" at bounding box center [581, 232] width 27 height 27
select select "2025-09-01"
select select "2025-10-01"
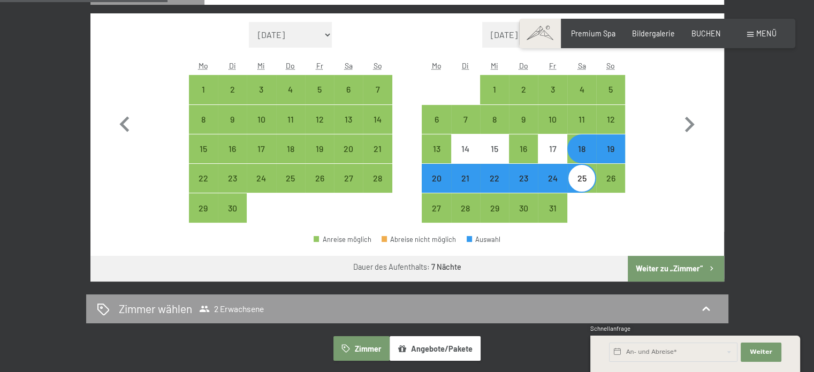
scroll to position [321, 0]
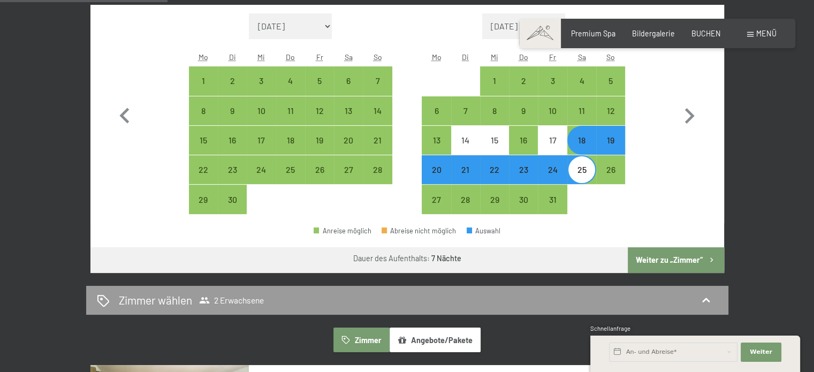
click at [692, 255] on button "Weiter zu „Zimmer“" at bounding box center [676, 260] width 96 height 26
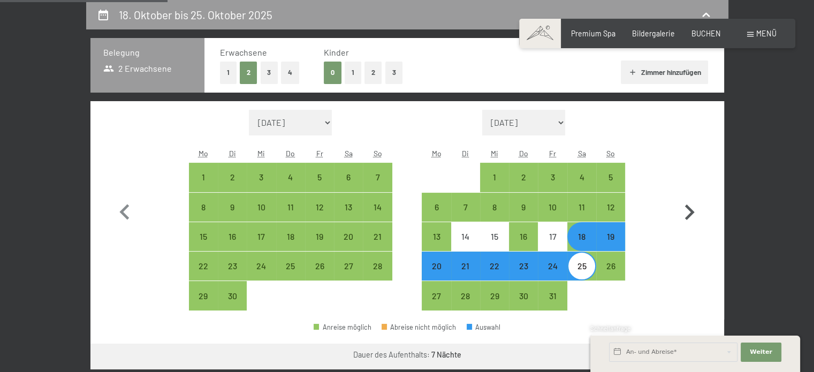
select select "2025-09-01"
select select "2025-10-01"
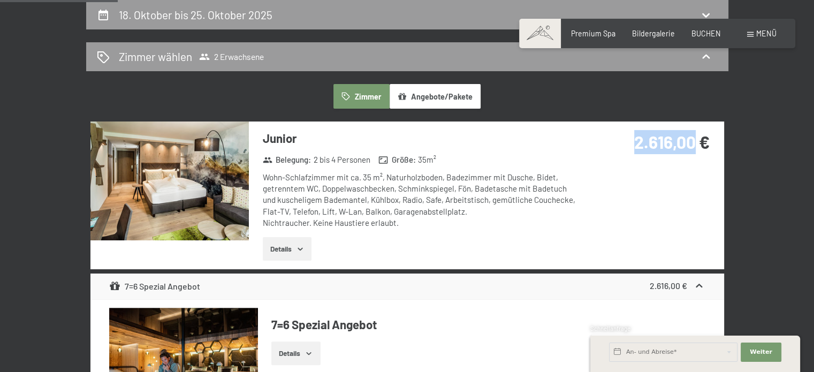
drag, startPoint x: 634, startPoint y: 144, endPoint x: 692, endPoint y: 145, distance: 58.9
click at [692, 145] on strong "2.616,00 €" at bounding box center [671, 142] width 75 height 20
click at [675, 181] on div "2.616,00 €" at bounding box center [652, 154] width 142 height 67
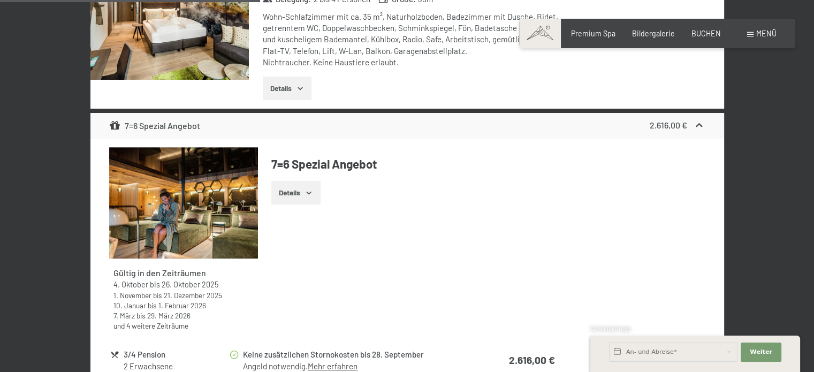
scroll to position [439, 0]
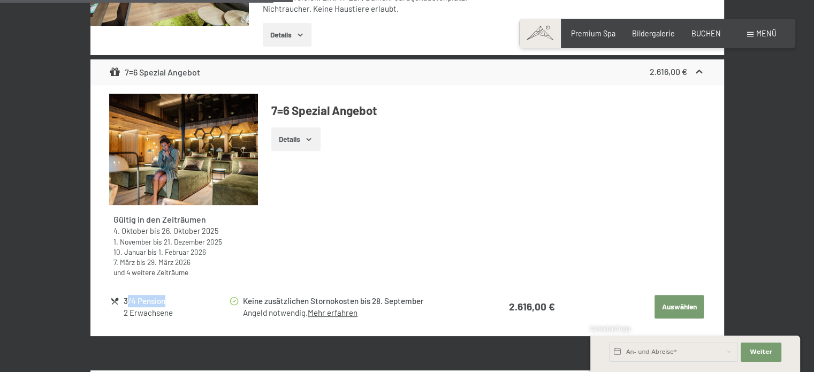
drag, startPoint x: 129, startPoint y: 299, endPoint x: 172, endPoint y: 297, distance: 43.4
click at [172, 297] on div "3/4 Pension" at bounding box center [176, 301] width 104 height 12
click at [200, 258] on div "7. März bis 29. März 2026" at bounding box center [183, 262] width 140 height 10
click at [746, 32] on div "Buchen Anfragen Premium Spa Bildergalerie BUCHEN Menü DE IT EN Gutschein Bilder…" at bounding box center [657, 33] width 238 height 11
click at [750, 32] on span at bounding box center [750, 34] width 6 height 5
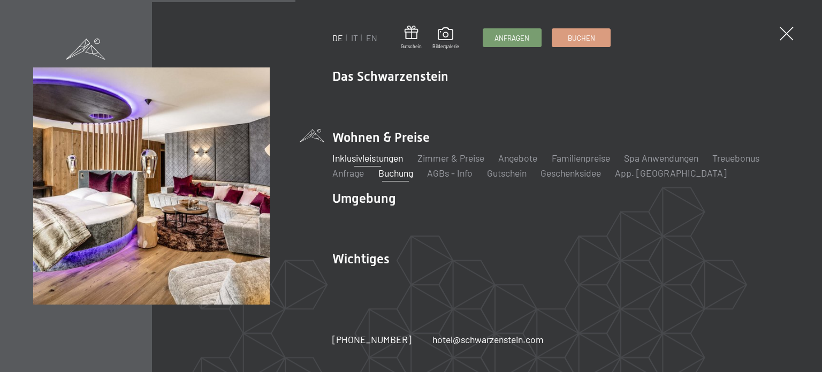
click at [380, 158] on link "Inklusivleistungen" at bounding box center [367, 158] width 71 height 12
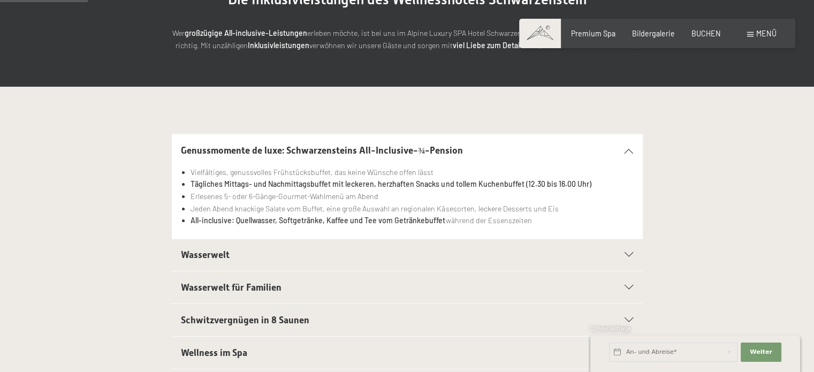
scroll to position [214, 0]
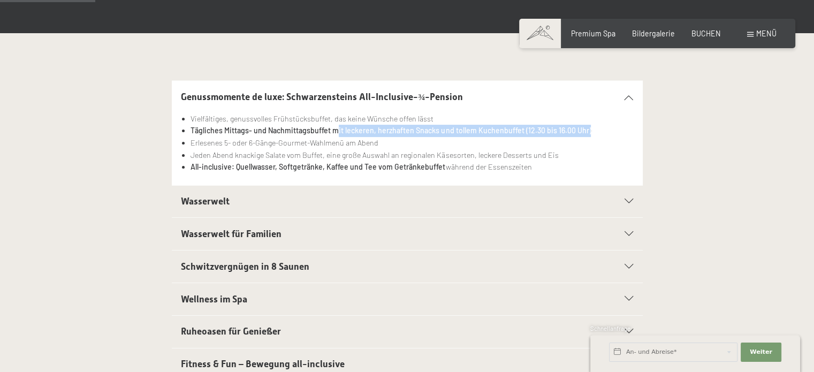
drag, startPoint x: 338, startPoint y: 131, endPoint x: 589, endPoint y: 132, distance: 250.4
click at [589, 132] on li "Tägliches Mittags- und Nachmittagsbuffet mit leckeren, herzhaften Snacks und to…" at bounding box center [411, 131] width 442 height 12
click at [537, 133] on strong "Tägliches Mittags- und Nachmittagsbuffet mit leckeren, herzhaften Snacks und to…" at bounding box center [390, 130] width 400 height 9
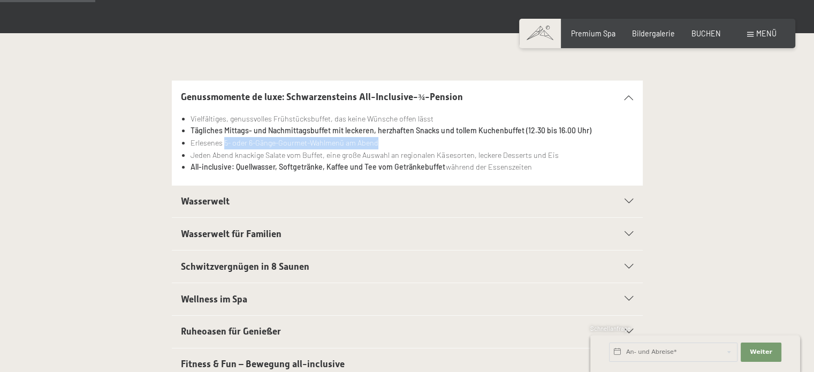
drag, startPoint x: 239, startPoint y: 140, endPoint x: 388, endPoint y: 139, distance: 149.3
click at [388, 139] on li "Erlesenes 5- oder 6-Gänge-Gourmet-Wahlmenü am Abend" at bounding box center [411, 143] width 442 height 12
drag, startPoint x: 192, startPoint y: 169, endPoint x: 528, endPoint y: 170, distance: 336.0
click at [528, 170] on li "All-inclusive: Quellwasser, Softgetränke, Kaffee und Tee vom Getränkebuffet wäh…" at bounding box center [411, 167] width 442 height 12
drag, startPoint x: 523, startPoint y: 131, endPoint x: 581, endPoint y: 131, distance: 57.8
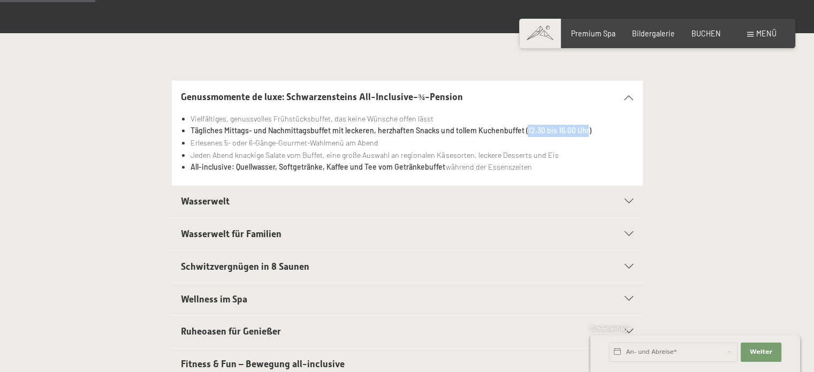
click at [581, 131] on strong "Tägliches Mittags- und Nachmittagsbuffet mit leckeren, herzhaften Snacks und to…" at bounding box center [390, 130] width 400 height 9
click at [472, 123] on li "Vielfältiges, genussvolles Frühstücksbuffet, das keine Wünsche offen lässt" at bounding box center [411, 119] width 442 height 12
drag, startPoint x: 523, startPoint y: 130, endPoint x: 539, endPoint y: 130, distance: 16.1
click at [539, 130] on strong "Tägliches Mittags- und Nachmittagsbuffet mit leckeren, herzhaften Snacks und to…" at bounding box center [390, 130] width 400 height 9
click at [550, 130] on strong "Tägliches Mittags- und Nachmittagsbuffet mit leckeren, herzhaften Snacks und to…" at bounding box center [390, 130] width 400 height 9
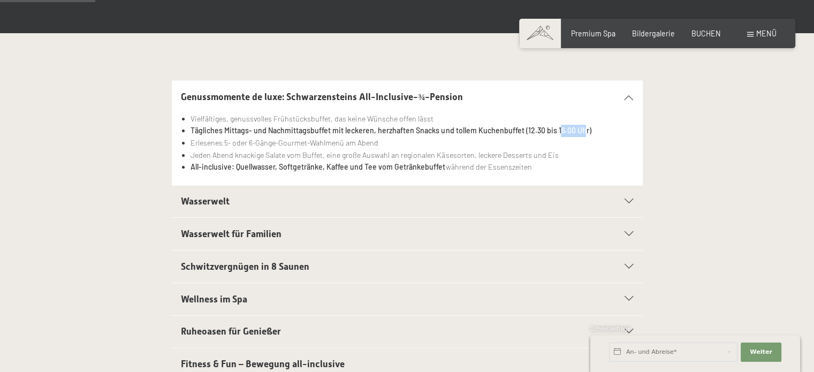
drag, startPoint x: 555, startPoint y: 130, endPoint x: 580, endPoint y: 133, distance: 25.3
click at [580, 133] on strong "Tägliches Mittags- und Nachmittagsbuffet mit leckeren, herzhaften Snacks und to…" at bounding box center [390, 130] width 400 height 9
click at [589, 133] on li "Tägliches Mittags- und Nachmittagsbuffet mit leckeren, herzhaften Snacks und to…" at bounding box center [411, 131] width 442 height 12
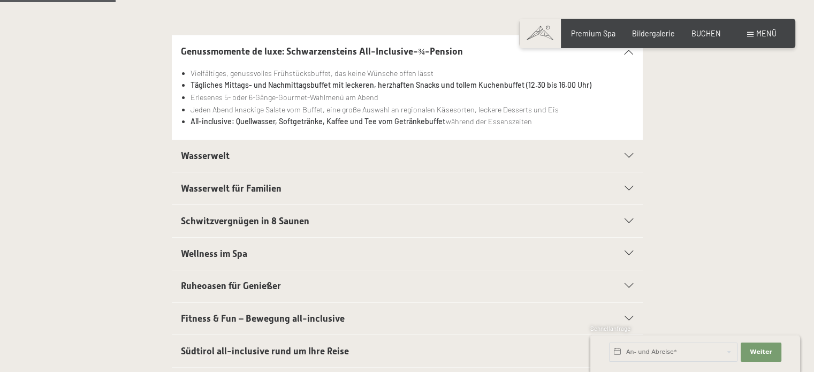
scroll to position [268, 0]
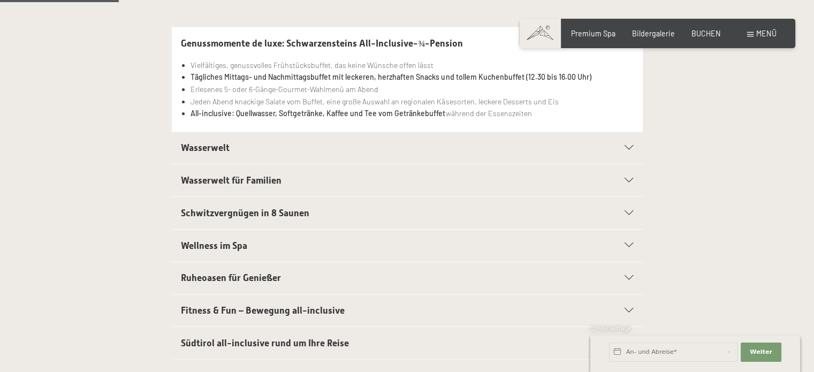
click at [337, 146] on h2 "Wasserwelt" at bounding box center [384, 147] width 407 height 13
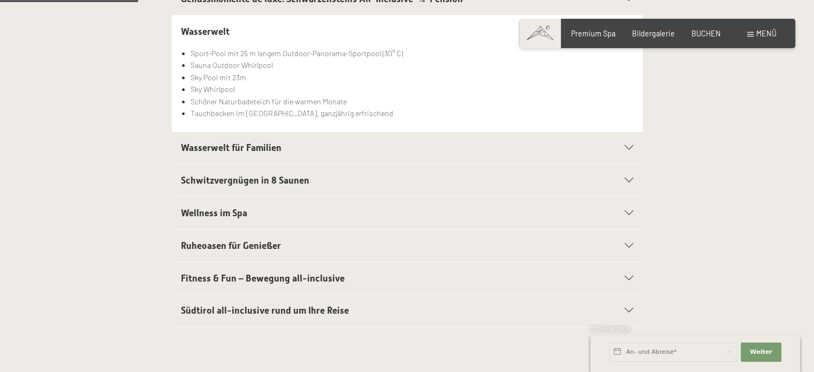
scroll to position [321, 0]
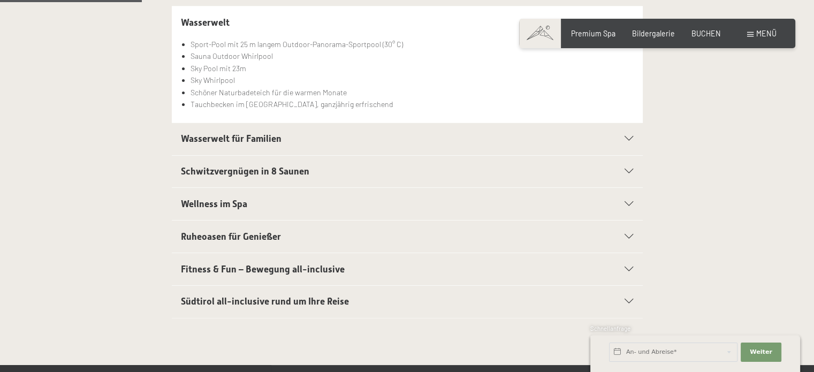
click at [316, 165] on h2 "Schwitzvergnügen in 8 Saunen" at bounding box center [384, 171] width 407 height 13
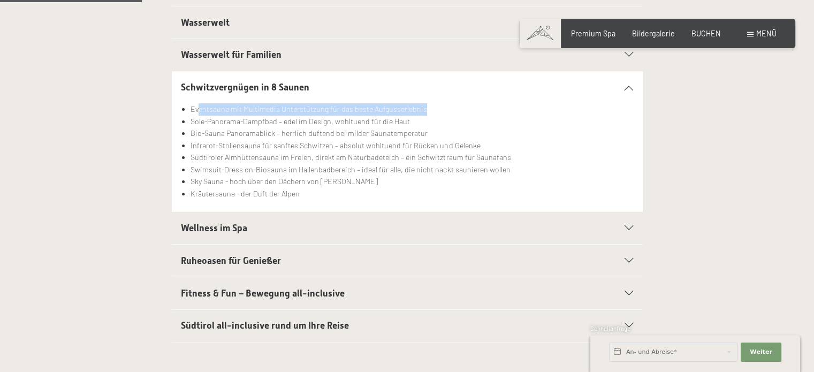
drag, startPoint x: 199, startPoint y: 108, endPoint x: 437, endPoint y: 104, distance: 238.7
click at [437, 104] on li "Eventsauna mit Multimedia Unterstützung für das beste Aufgusserlebnis" at bounding box center [411, 109] width 442 height 12
click at [437, 112] on li "Eventsauna mit Multimedia Unterstützung für das beste Aufgusserlebnis" at bounding box center [411, 109] width 442 height 12
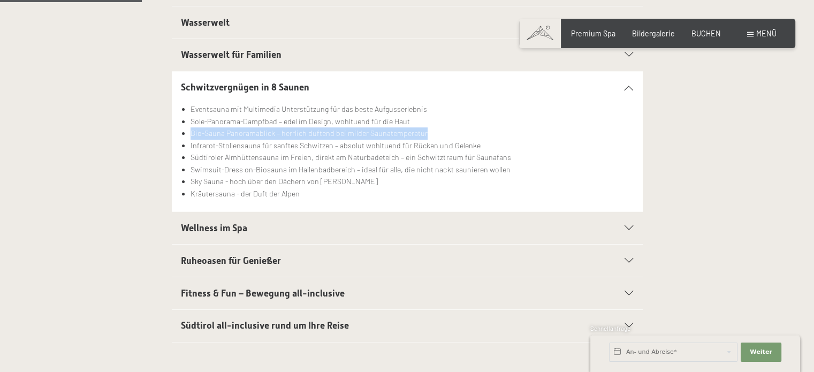
drag, startPoint x: 191, startPoint y: 132, endPoint x: 423, endPoint y: 131, distance: 231.7
click at [423, 131] on li "Bio-Sauna Panoramablick – herrlich duftend bei milder Saunatemperatur" at bounding box center [411, 133] width 442 height 12
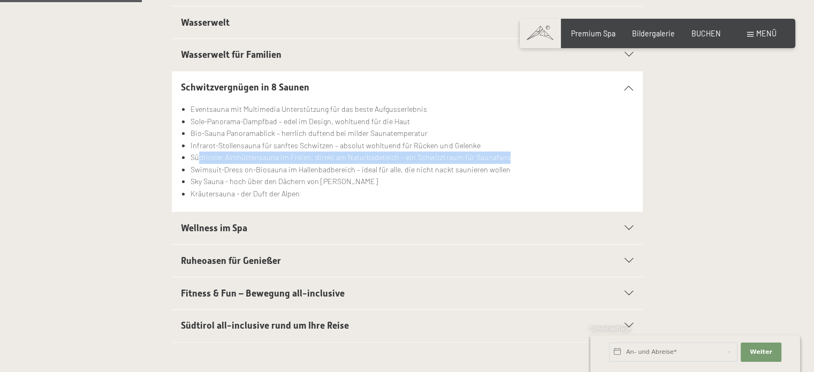
drag, startPoint x: 201, startPoint y: 155, endPoint x: 502, endPoint y: 157, distance: 301.2
click at [502, 157] on li "Südtiroler Almhüttensauna im Freien, direkt am Naturbadeteich – ein Schwitztrau…" at bounding box center [411, 157] width 442 height 12
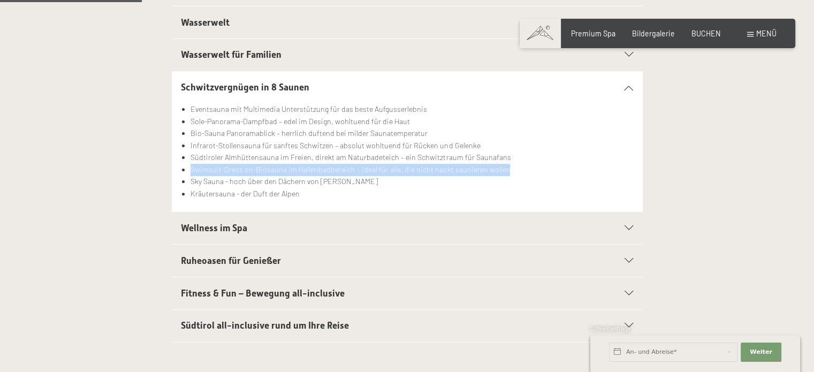
drag, startPoint x: 187, startPoint y: 169, endPoint x: 522, endPoint y: 172, distance: 334.4
click at [521, 172] on li "Swimsuit-Dress on-Biosauna im Hallenbadbereich – ideal für alle, die nicht nack…" at bounding box center [411, 170] width 442 height 12
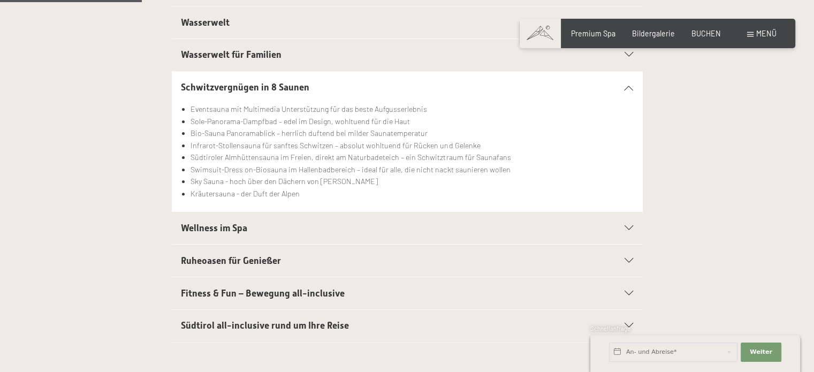
click at [190, 180] on li "Sky Sauna - hoch über den Dächern von [PERSON_NAME]" at bounding box center [411, 181] width 442 height 12
drag, startPoint x: 183, startPoint y: 181, endPoint x: 369, endPoint y: 184, distance: 186.2
click at [369, 184] on ul "Eventsauna mit Multimedia Unterstützung für das beste Aufgusserlebnis Sole-Pano…" at bounding box center [407, 151] width 452 height 96
click at [318, 196] on li "Kräutersauna - der Duft der Alpen" at bounding box center [411, 194] width 442 height 12
drag, startPoint x: 275, startPoint y: 193, endPoint x: 180, endPoint y: 190, distance: 95.3
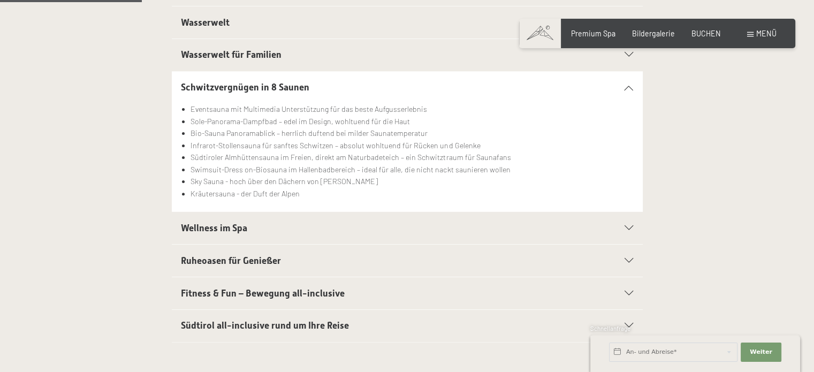
click at [180, 190] on section "Schwitzvergnügen in 8 Saunen Eventsauna mit Multimedia Unterstützung für das be…" at bounding box center [407, 141] width 471 height 141
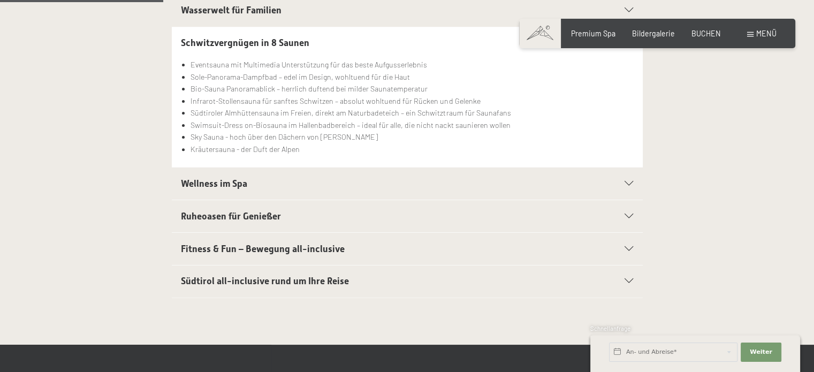
scroll to position [375, 0]
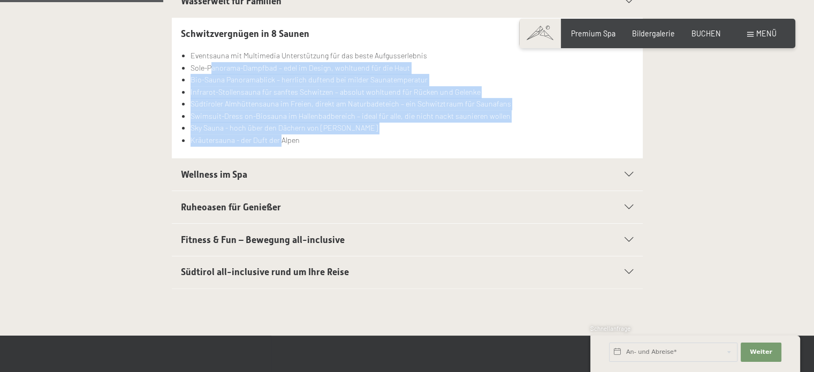
drag, startPoint x: 211, startPoint y: 63, endPoint x: 295, endPoint y: 144, distance: 117.7
click at [283, 141] on ul "Eventsauna mit Multimedia Unterstützung für das beste Aufgusserlebnis Sole-Pano…" at bounding box center [407, 98] width 452 height 96
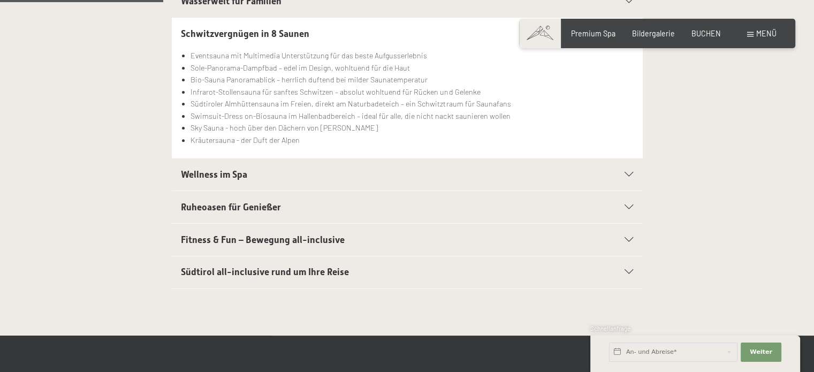
click at [326, 146] on div "Eventsauna mit Multimedia Unterstützung für das beste Aufgusserlebnis Sole-Pano…" at bounding box center [407, 104] width 452 height 108
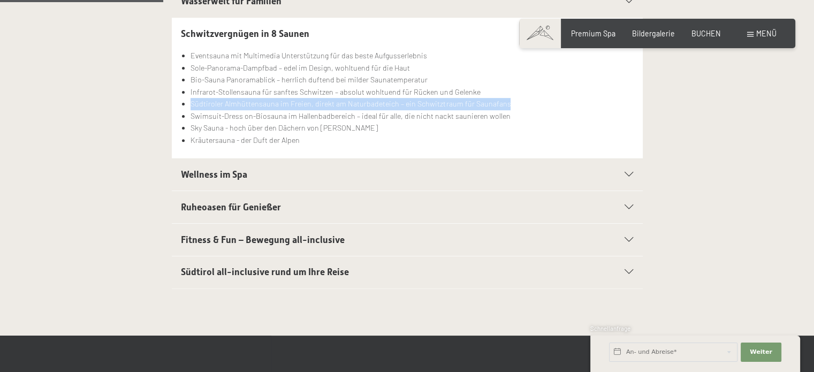
drag, startPoint x: 190, startPoint y: 102, endPoint x: 517, endPoint y: 104, distance: 326.9
click at [514, 103] on ul "Eventsauna mit Multimedia Unterstützung für das beste Aufgusserlebnis Sole-Pano…" at bounding box center [407, 98] width 452 height 96
click at [518, 104] on li "Südtiroler Almhüttensauna im Freien, direkt am Naturbadeteich – ein Schwitztrau…" at bounding box center [411, 104] width 442 height 12
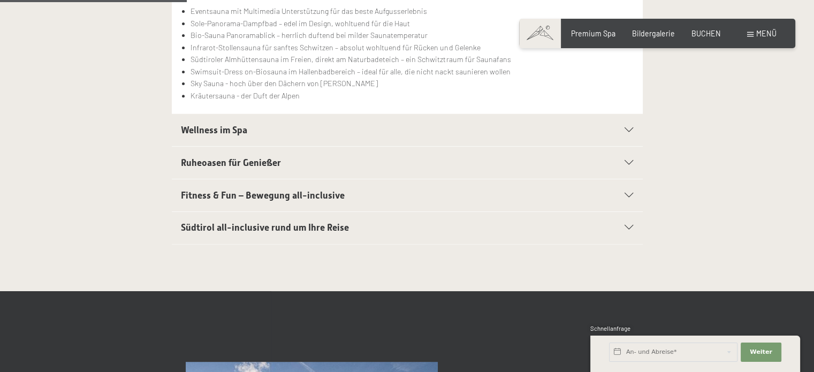
scroll to position [428, 0]
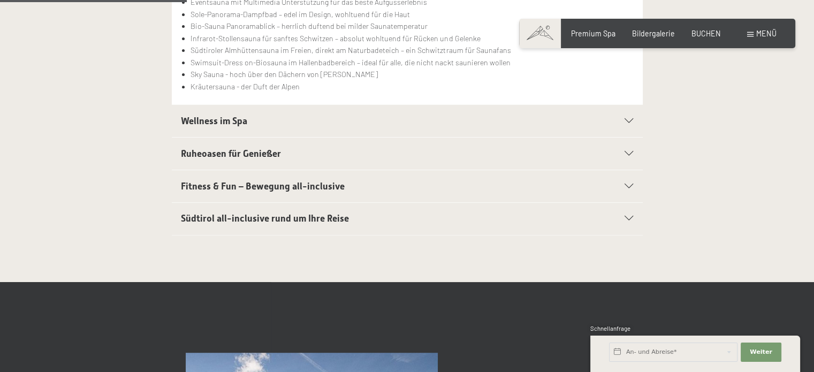
click at [335, 121] on h2 "Wellness im Spa" at bounding box center [384, 121] width 407 height 13
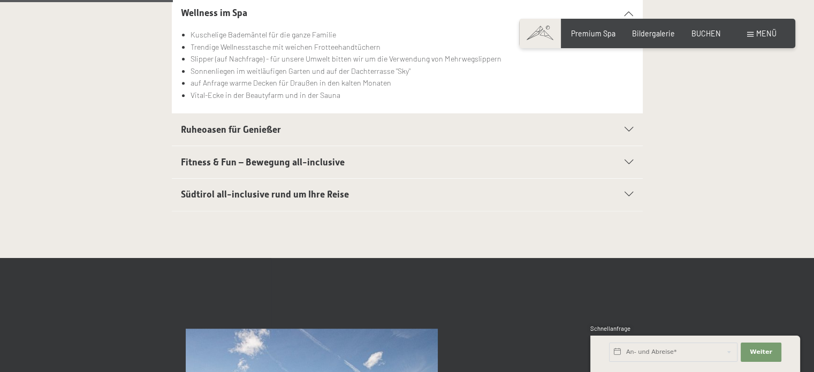
scroll to position [375, 0]
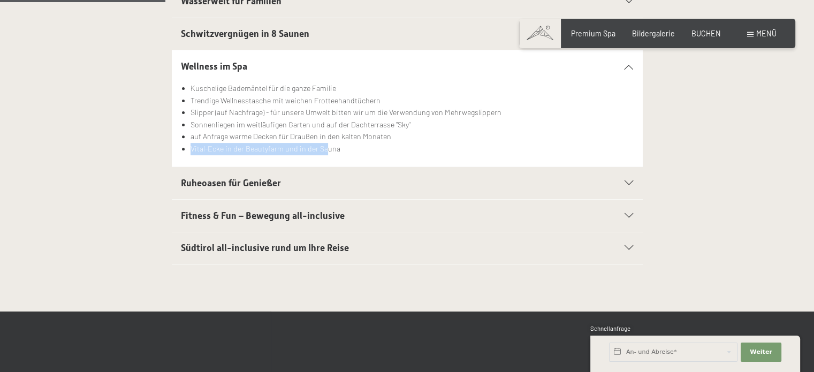
drag, startPoint x: 192, startPoint y: 149, endPoint x: 330, endPoint y: 150, distance: 138.1
click at [327, 150] on li "Vital-Ecke in der Beautyfarm und in der Sauna" at bounding box center [411, 149] width 442 height 12
click at [357, 150] on li "Vital-Ecke in der Beautyfarm und in der Sauna" at bounding box center [411, 149] width 442 height 12
click at [315, 186] on h2 "Ruheoasen für Genießer" at bounding box center [384, 183] width 407 height 13
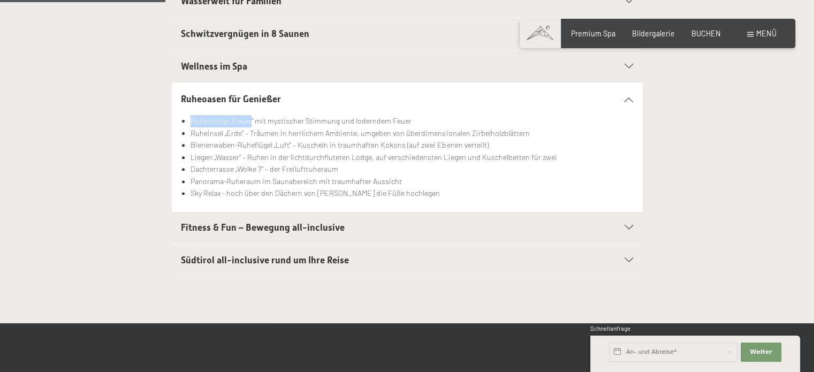
drag, startPoint x: 192, startPoint y: 120, endPoint x: 261, endPoint y: 124, distance: 68.6
click at [261, 124] on li "Ruhelounge „Feuer“ mit mystischer Stimmung und loderndem Feuer" at bounding box center [411, 121] width 442 height 12
drag, startPoint x: 189, startPoint y: 133, endPoint x: 259, endPoint y: 133, distance: 69.6
click at [259, 133] on ul "Ruhelounge „Feuer“ mit mystischer Stimmung und loderndem Feuer Ruheinsel „Erde“…" at bounding box center [407, 157] width 452 height 85
drag, startPoint x: 207, startPoint y: 147, endPoint x: 344, endPoint y: 147, distance: 136.4
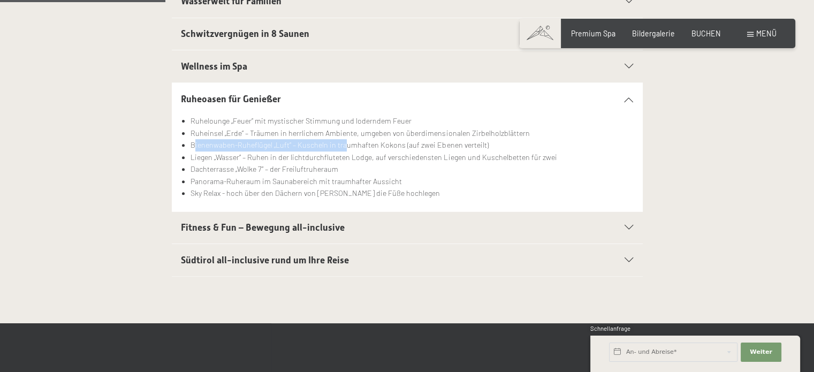
click at [344, 147] on li "Bienenwaben-Ruheflügel „Luft“ – Kuscheln in traumhaften Kokons (auf zwei Ebenen…" at bounding box center [411, 145] width 442 height 12
drag, startPoint x: 209, startPoint y: 156, endPoint x: 273, endPoint y: 155, distance: 64.2
click at [273, 155] on li "Liegen „Wasser“ – Ruhen in der lichtdurchfluteten Lodge, auf verschiedensten Li…" at bounding box center [411, 157] width 442 height 12
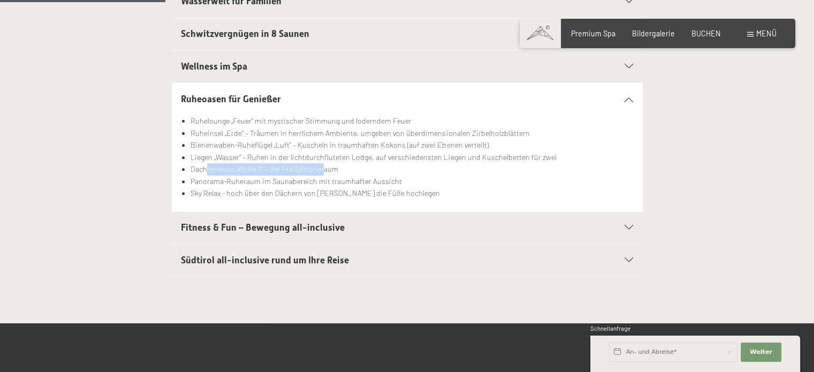
drag, startPoint x: 207, startPoint y: 167, endPoint x: 324, endPoint y: 165, distance: 116.7
click at [324, 165] on li "Dachterrasse „Wolke 7“ – der Freiluftruheraum" at bounding box center [411, 169] width 442 height 12
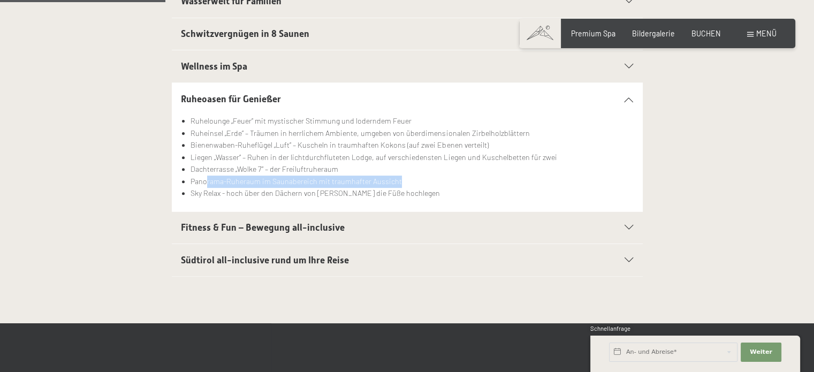
drag, startPoint x: 207, startPoint y: 179, endPoint x: 404, endPoint y: 178, distance: 197.4
click at [404, 178] on li "Panorama-Ruheraum im Saunabereich mit traumhafter Aussicht" at bounding box center [411, 181] width 442 height 12
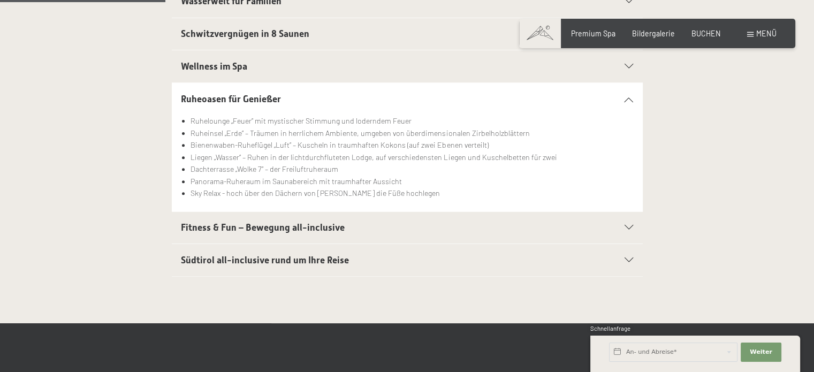
click at [230, 192] on li "Sky Relax - hoch über den Dächern von [PERSON_NAME] die Füße hochlegen" at bounding box center [411, 193] width 442 height 12
click at [308, 232] on h2 "Fitness & Fun – Bewegung all-inclusive" at bounding box center [384, 227] width 407 height 13
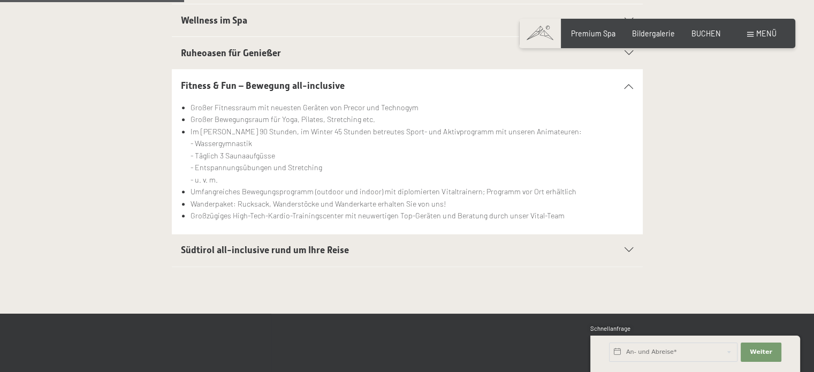
scroll to position [428, 0]
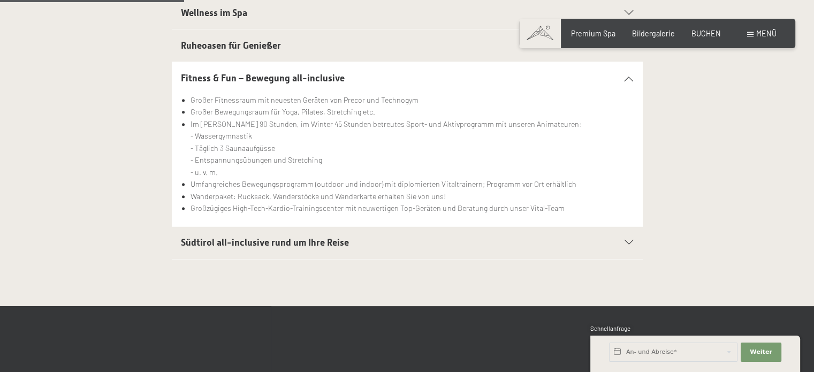
click at [317, 246] on span "Südtirol all-inclusive rund um Ihre Reise" at bounding box center [265, 242] width 168 height 11
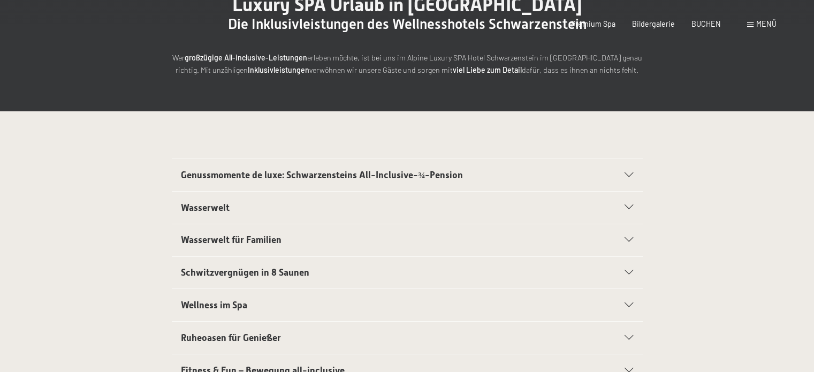
scroll to position [0, 0]
